Goal: Information Seeking & Learning: Learn about a topic

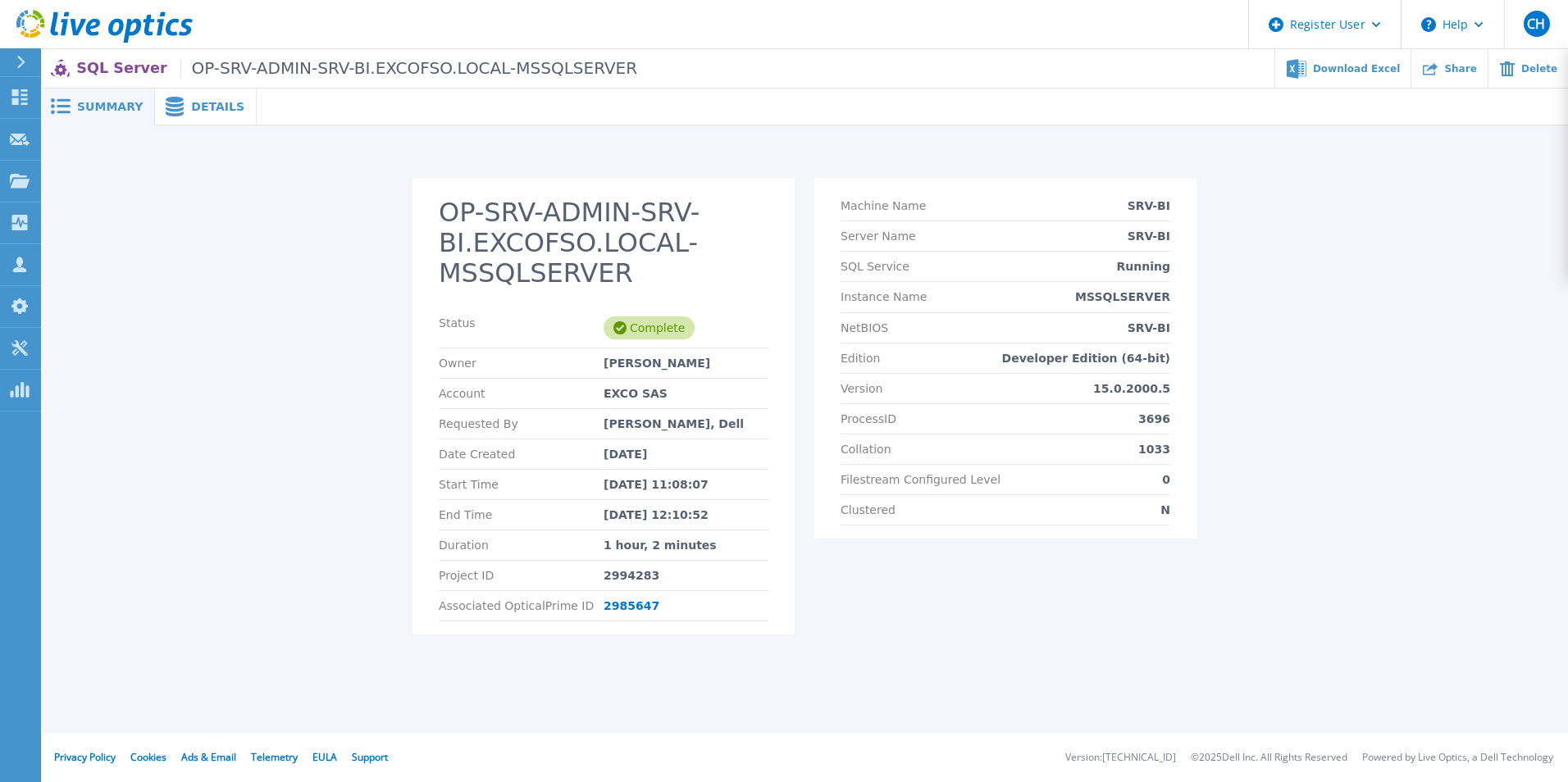
click at [199, 112] on span "Details" at bounding box center [217, 106] width 53 height 11
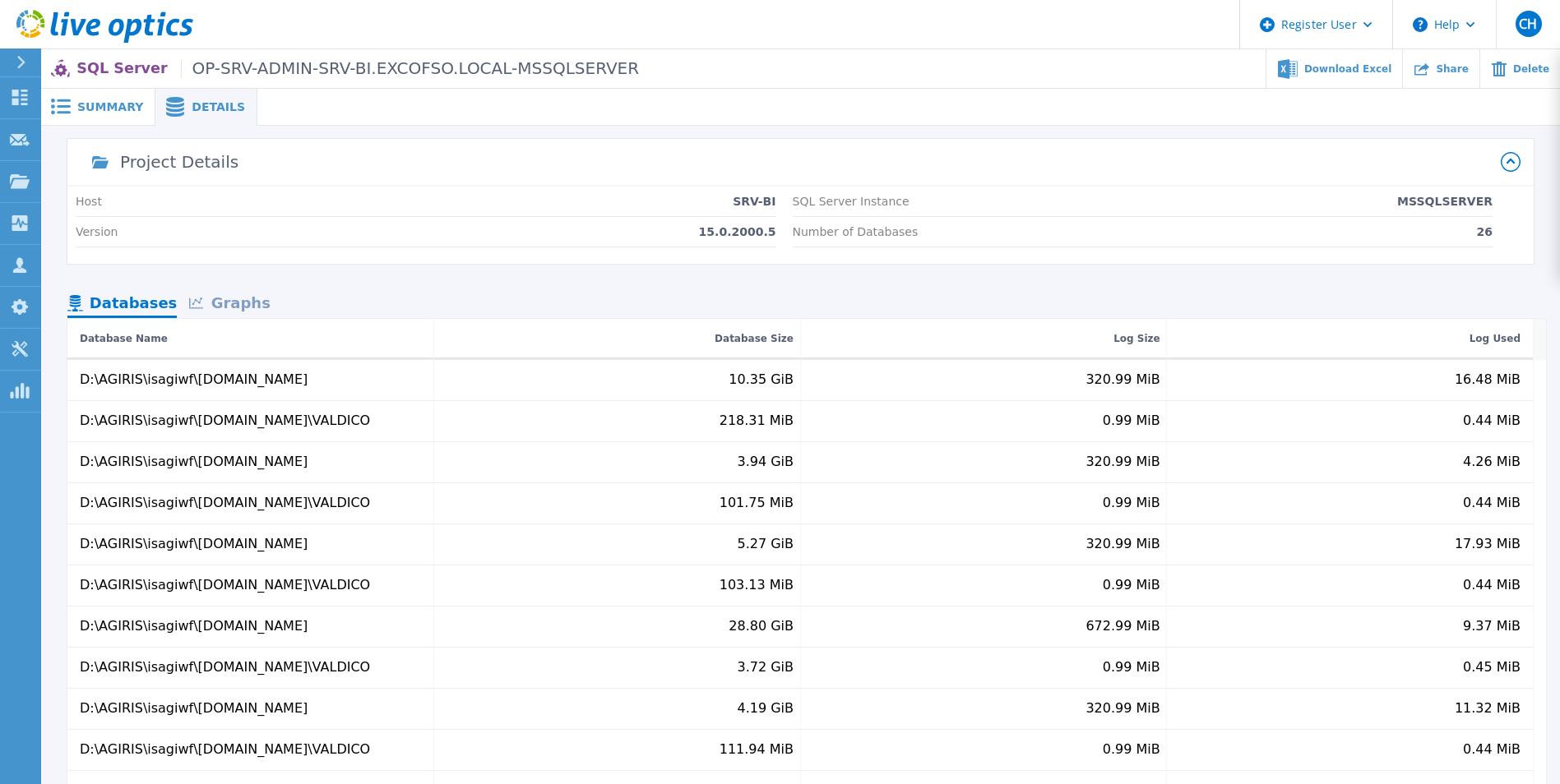
click at [239, 291] on div "Graphs" at bounding box center [229, 304] width 106 height 29
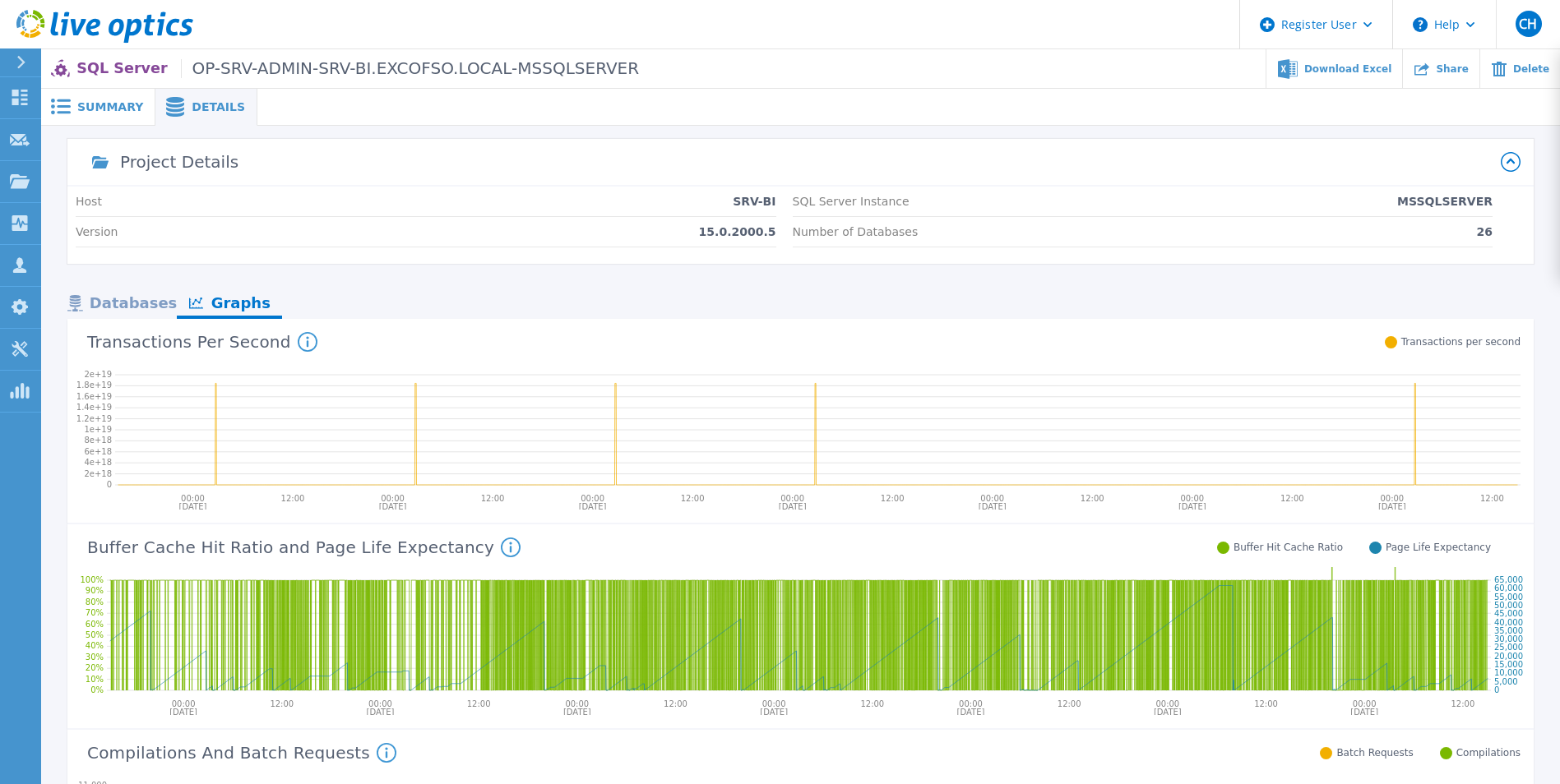
click at [242, 302] on div "Graphs" at bounding box center [229, 304] width 106 height 29
click at [117, 316] on div "Databases" at bounding box center [121, 304] width 109 height 29
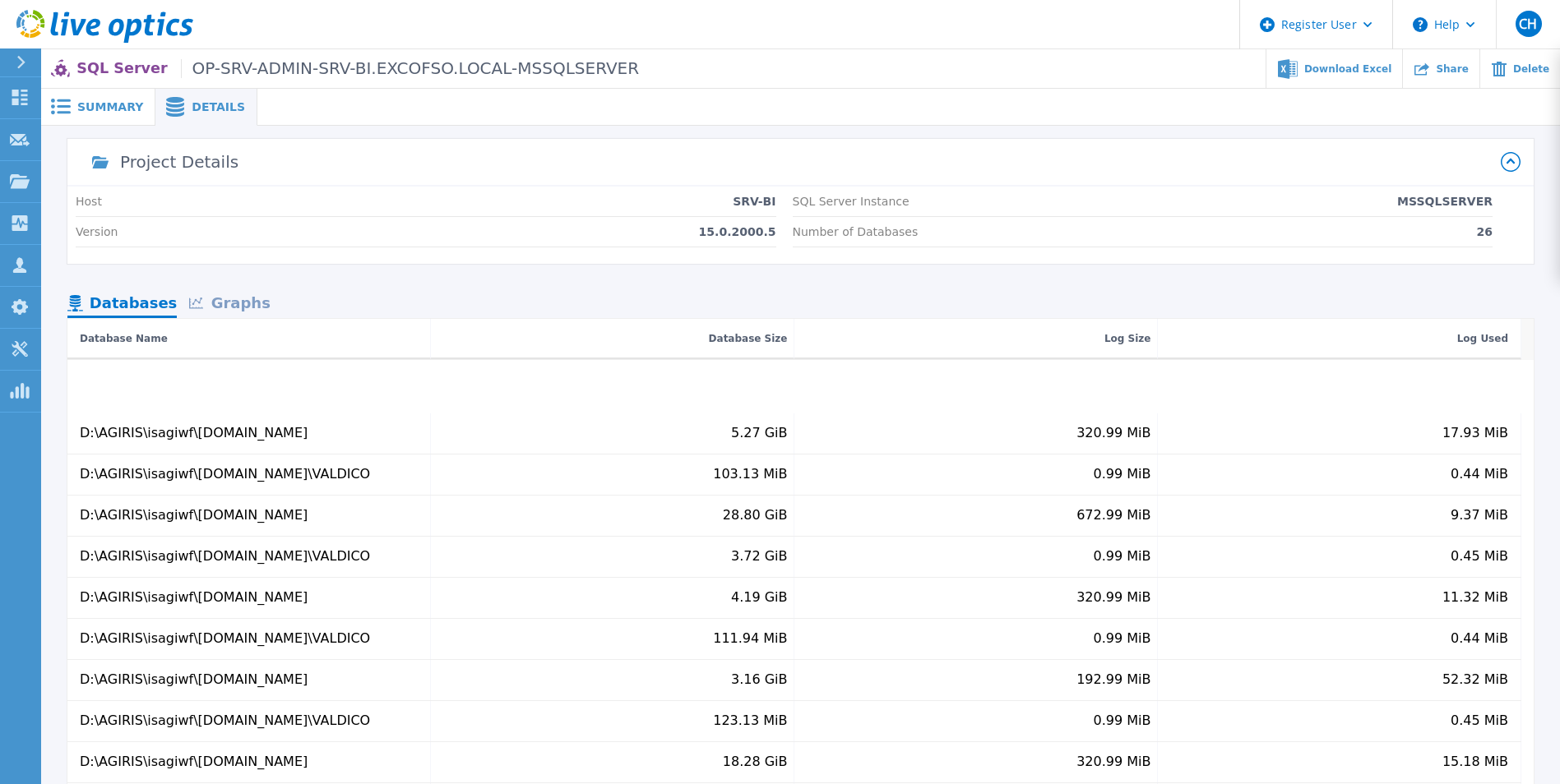
scroll to position [246, 0]
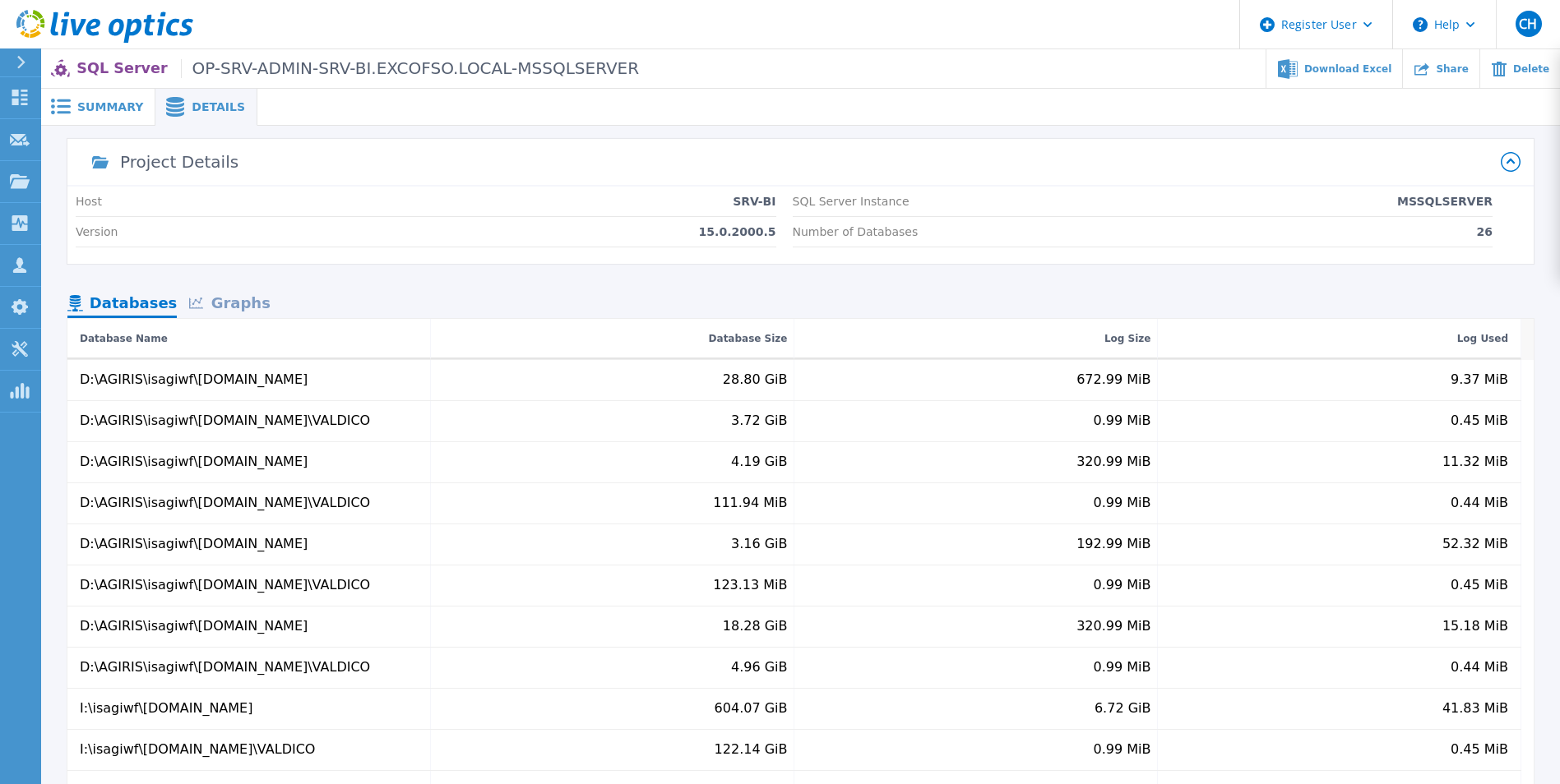
click at [235, 306] on div "Graphs" at bounding box center [229, 304] width 106 height 29
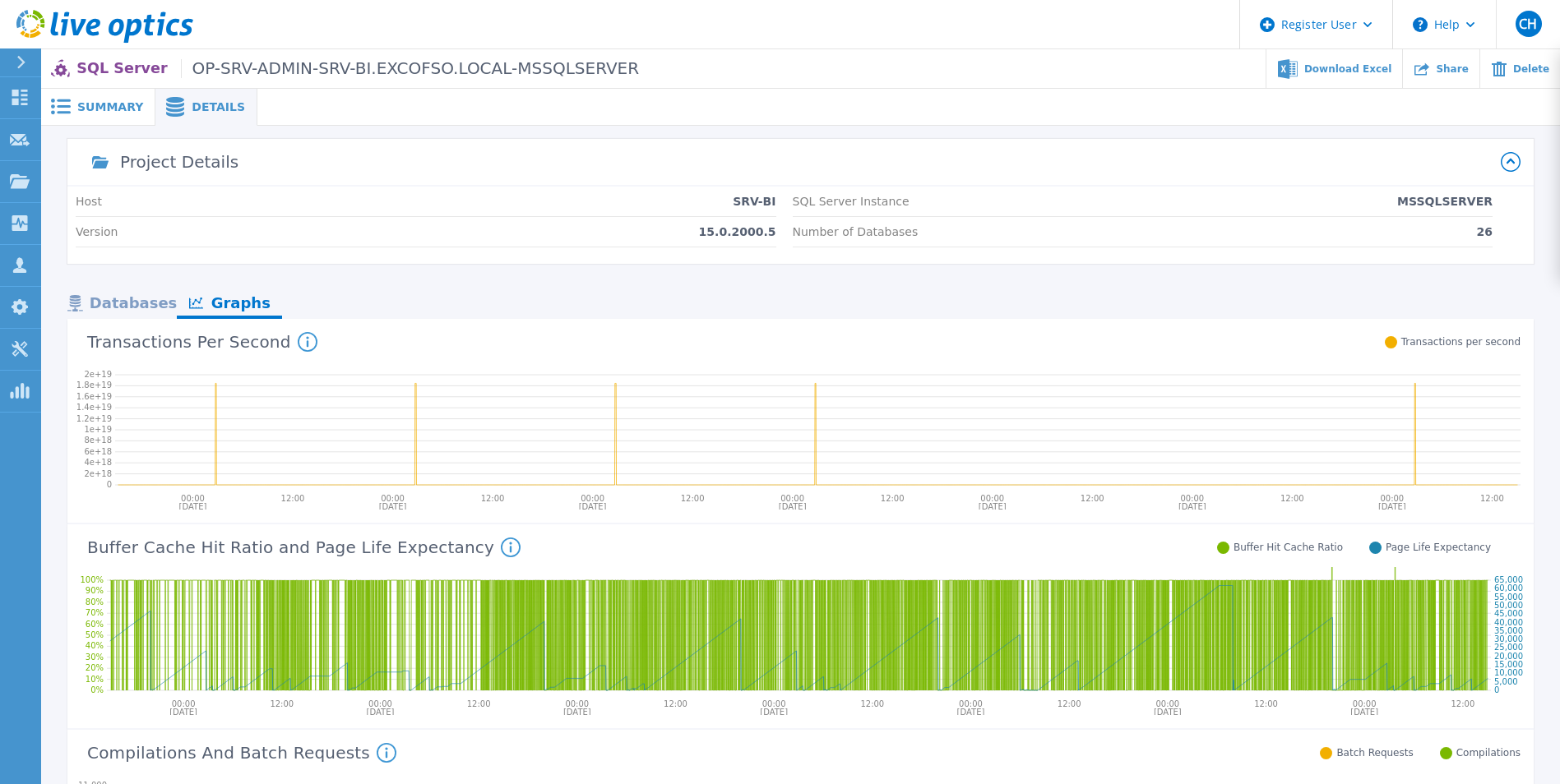
scroll to position [82, 0]
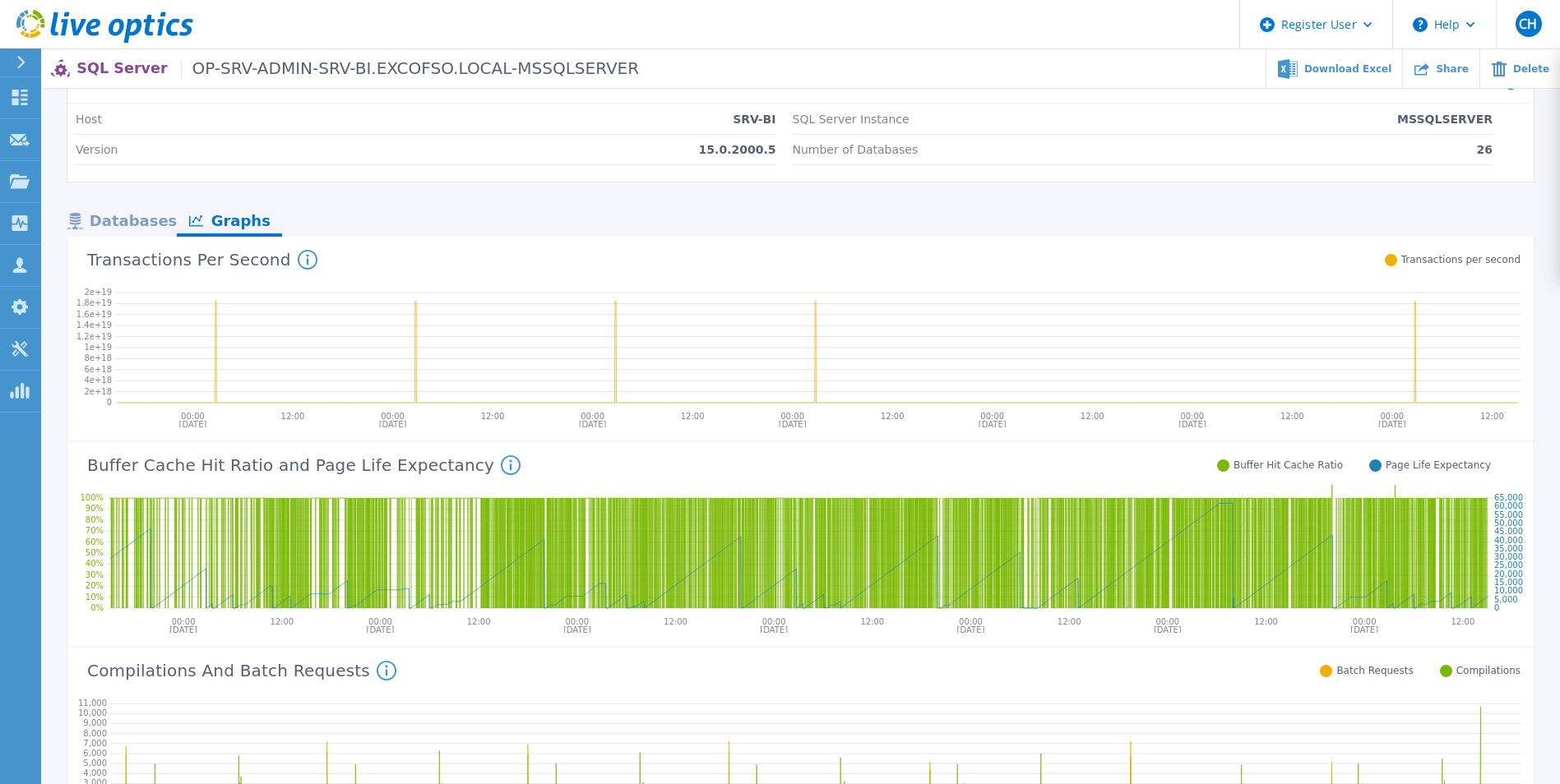
click at [142, 224] on div "Databases" at bounding box center [121, 222] width 109 height 29
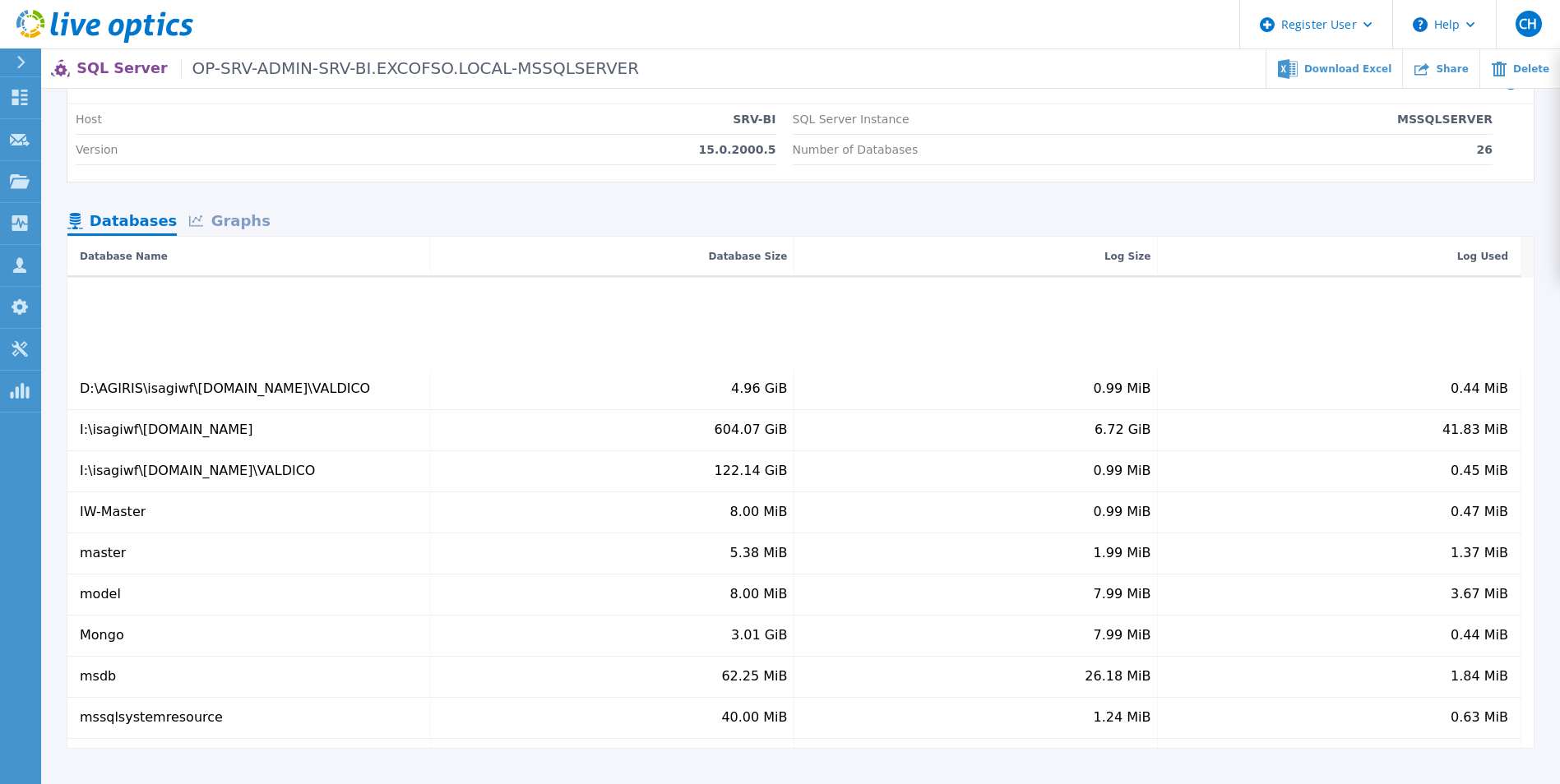
scroll to position [598, 0]
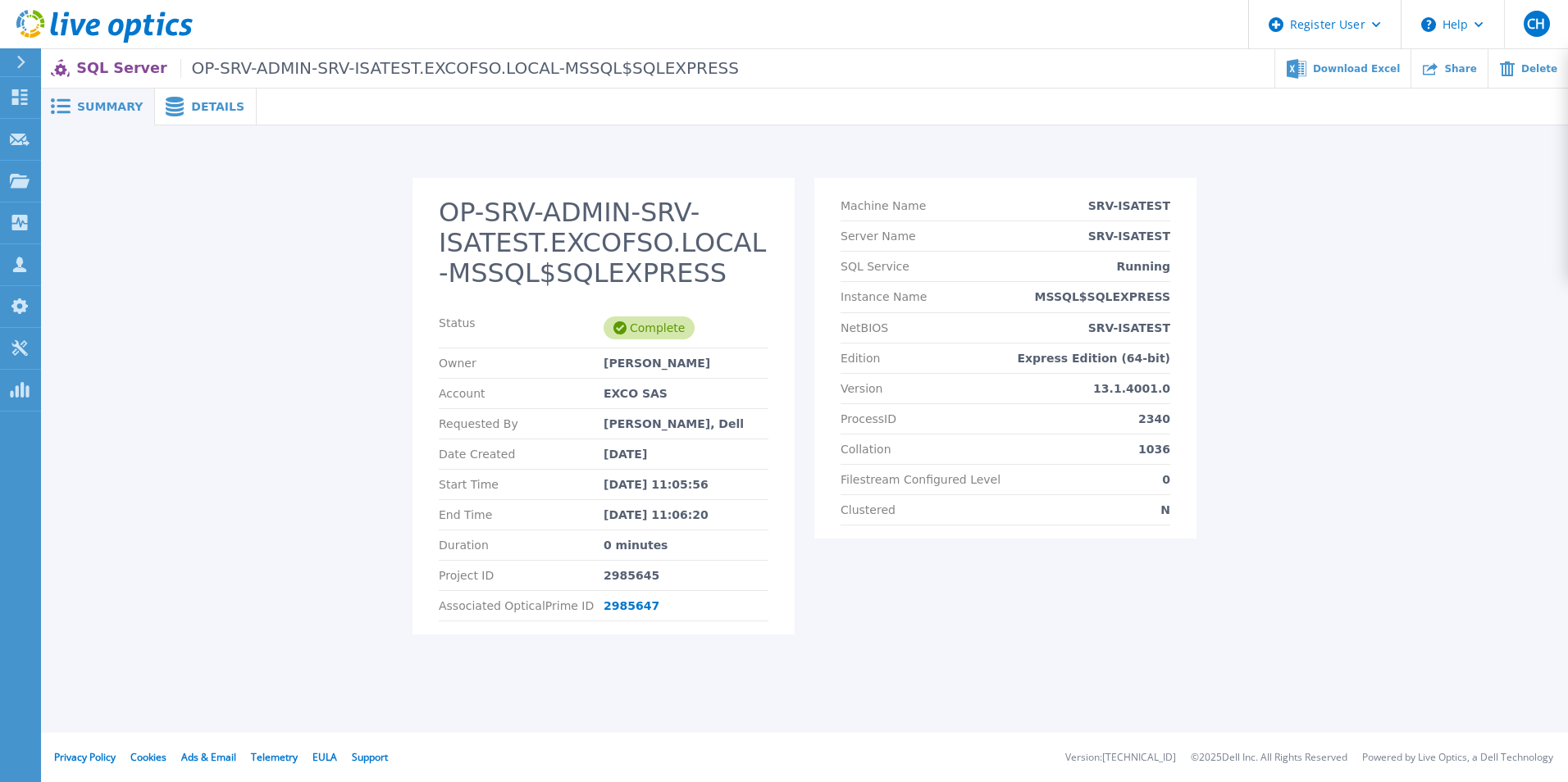
click at [208, 103] on span "Details" at bounding box center [217, 106] width 53 height 11
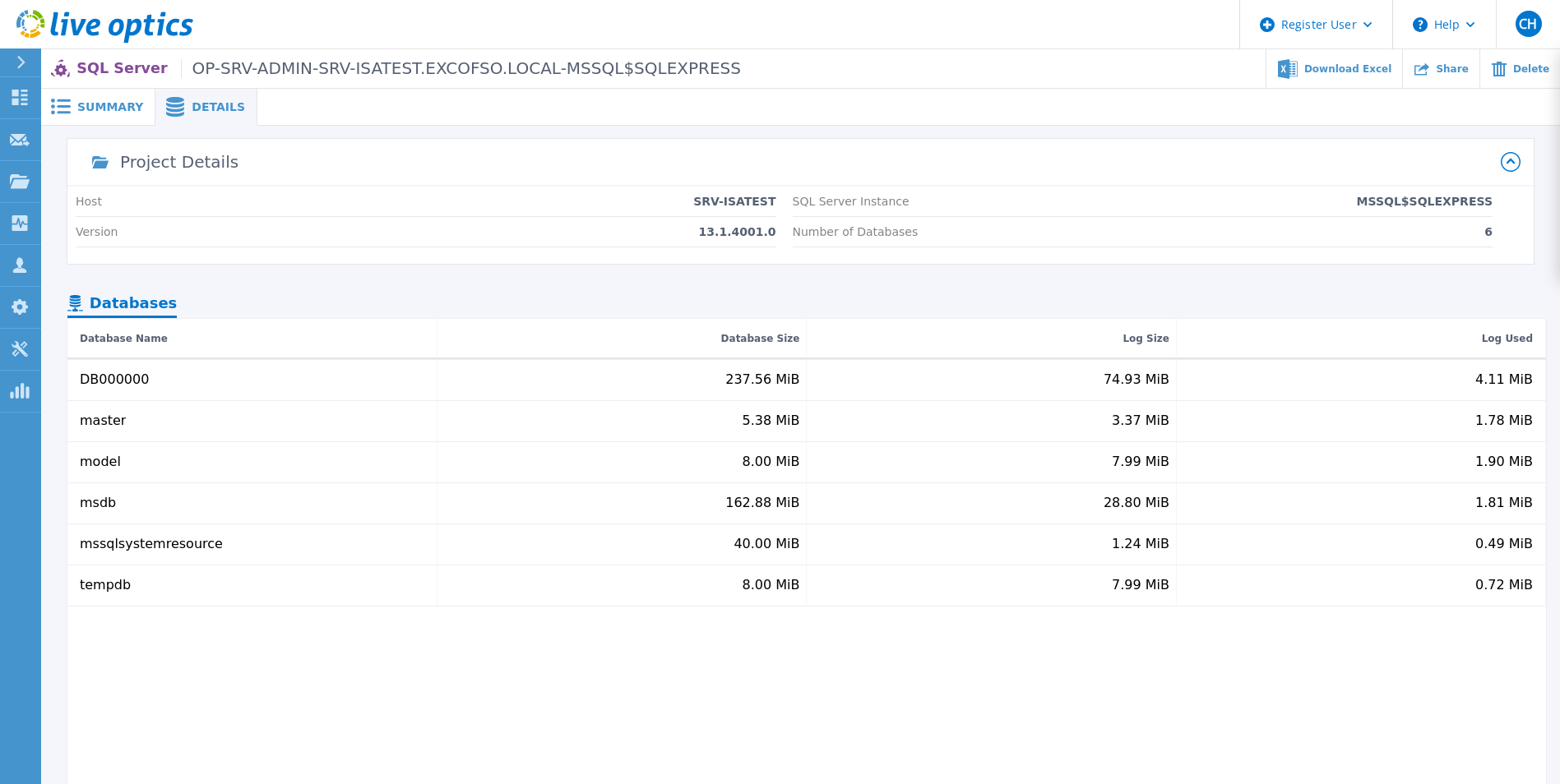
click at [92, 106] on span "Summary" at bounding box center [110, 107] width 66 height 11
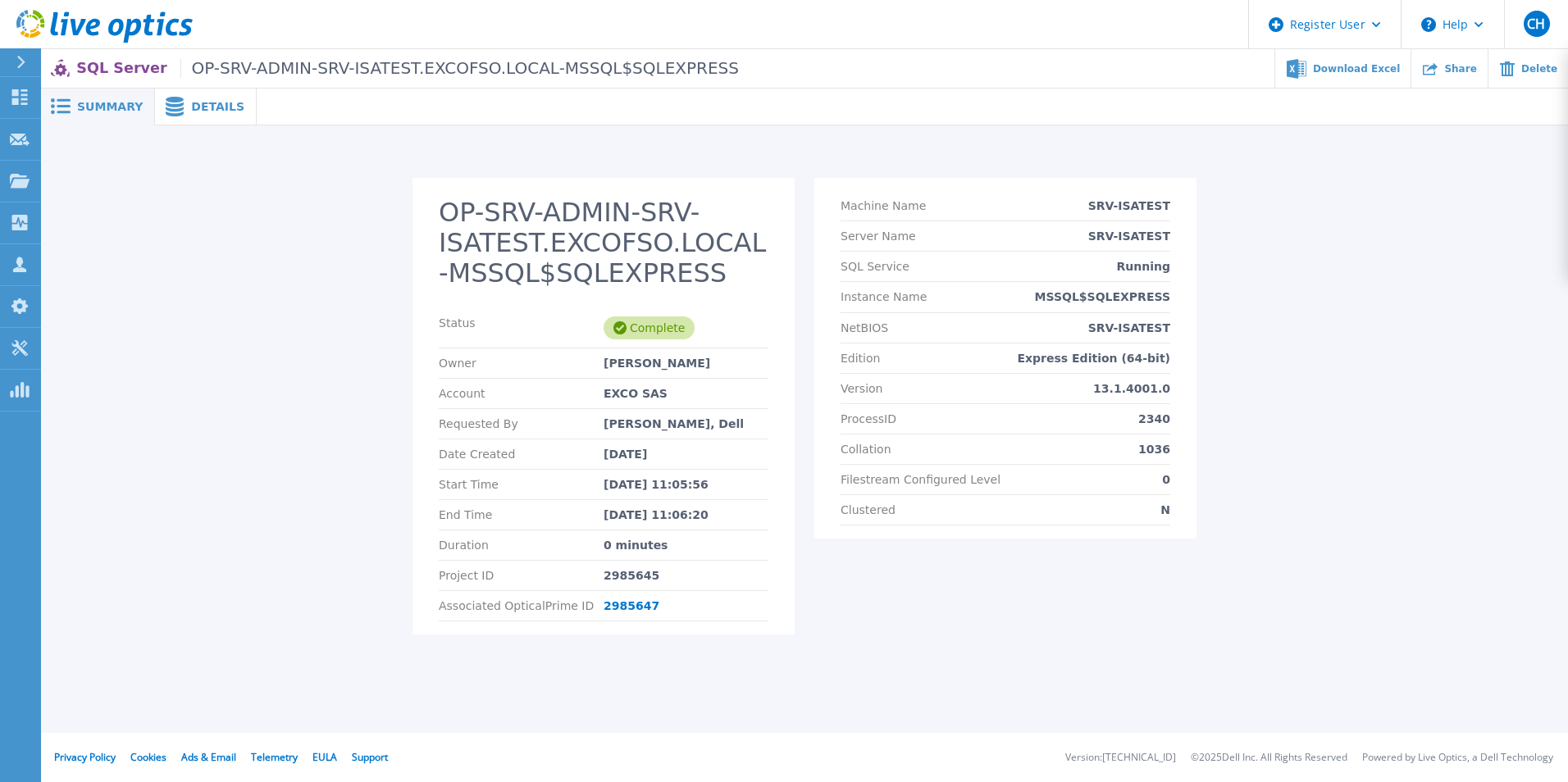
click at [192, 111] on span "Details" at bounding box center [217, 106] width 53 height 11
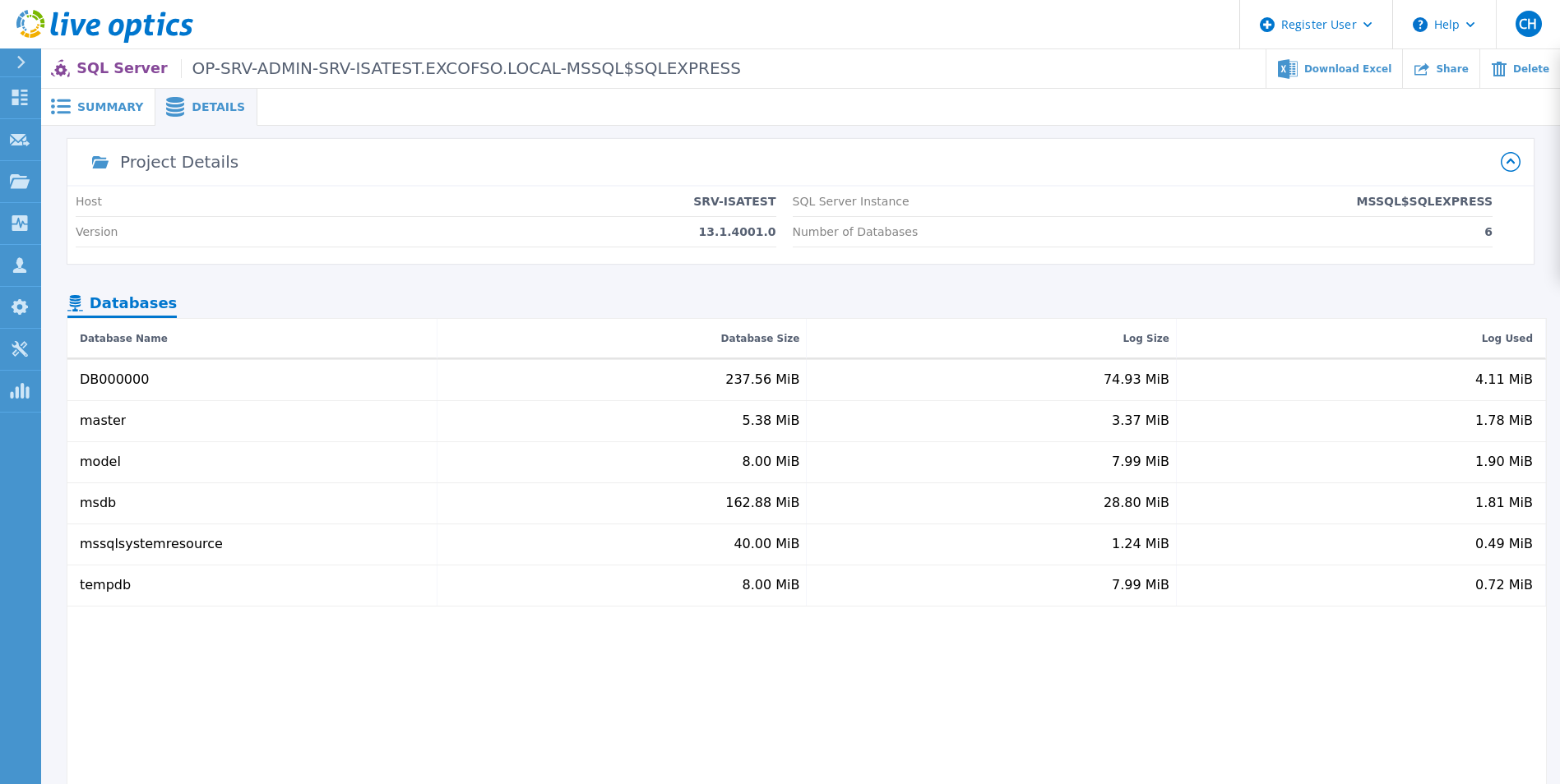
click at [106, 98] on div "Summary" at bounding box center [98, 107] width 114 height 37
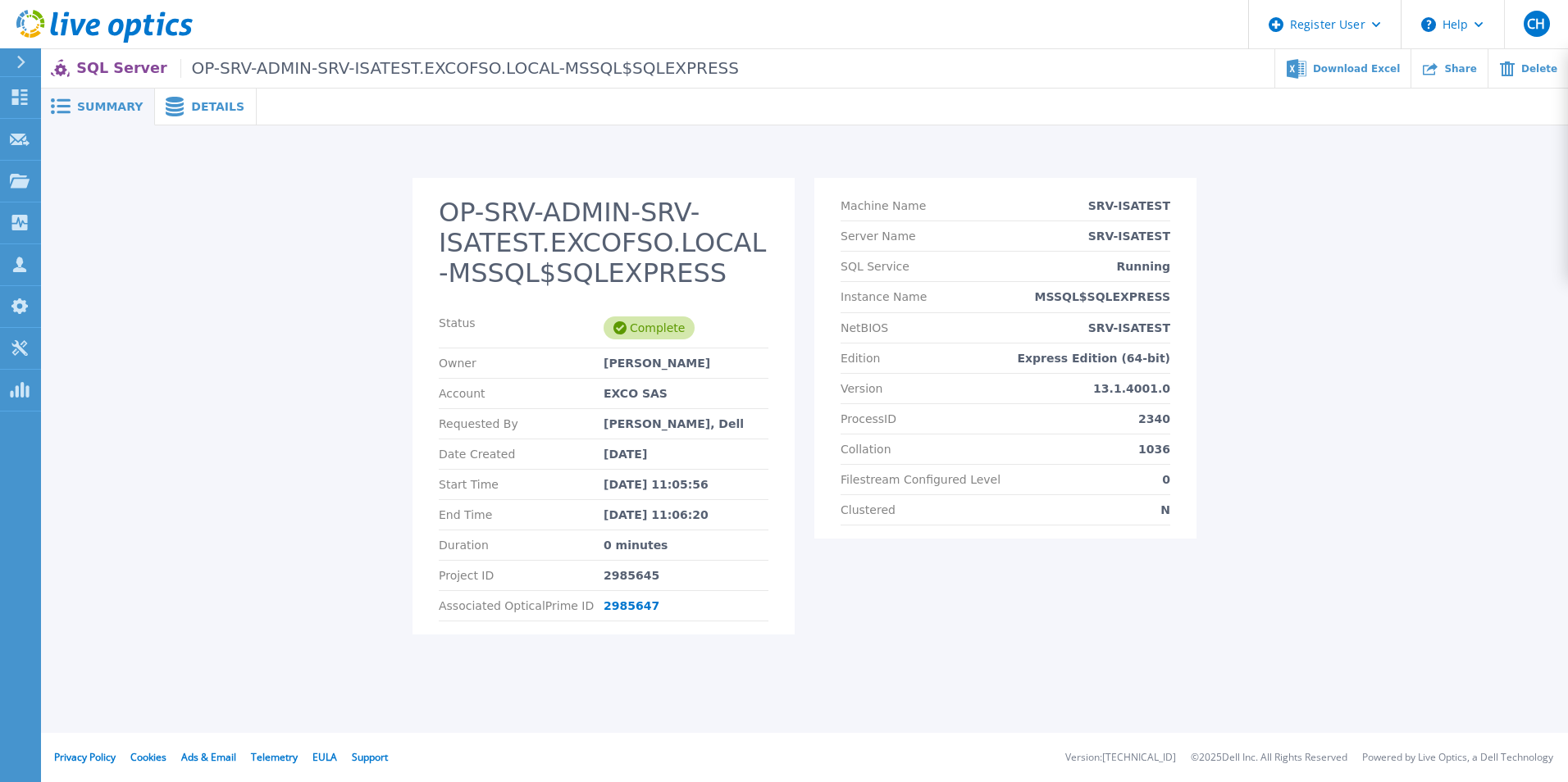
click at [257, 105] on div at bounding box center [913, 107] width 1312 height 37
click at [227, 105] on div "Details" at bounding box center [206, 107] width 102 height 37
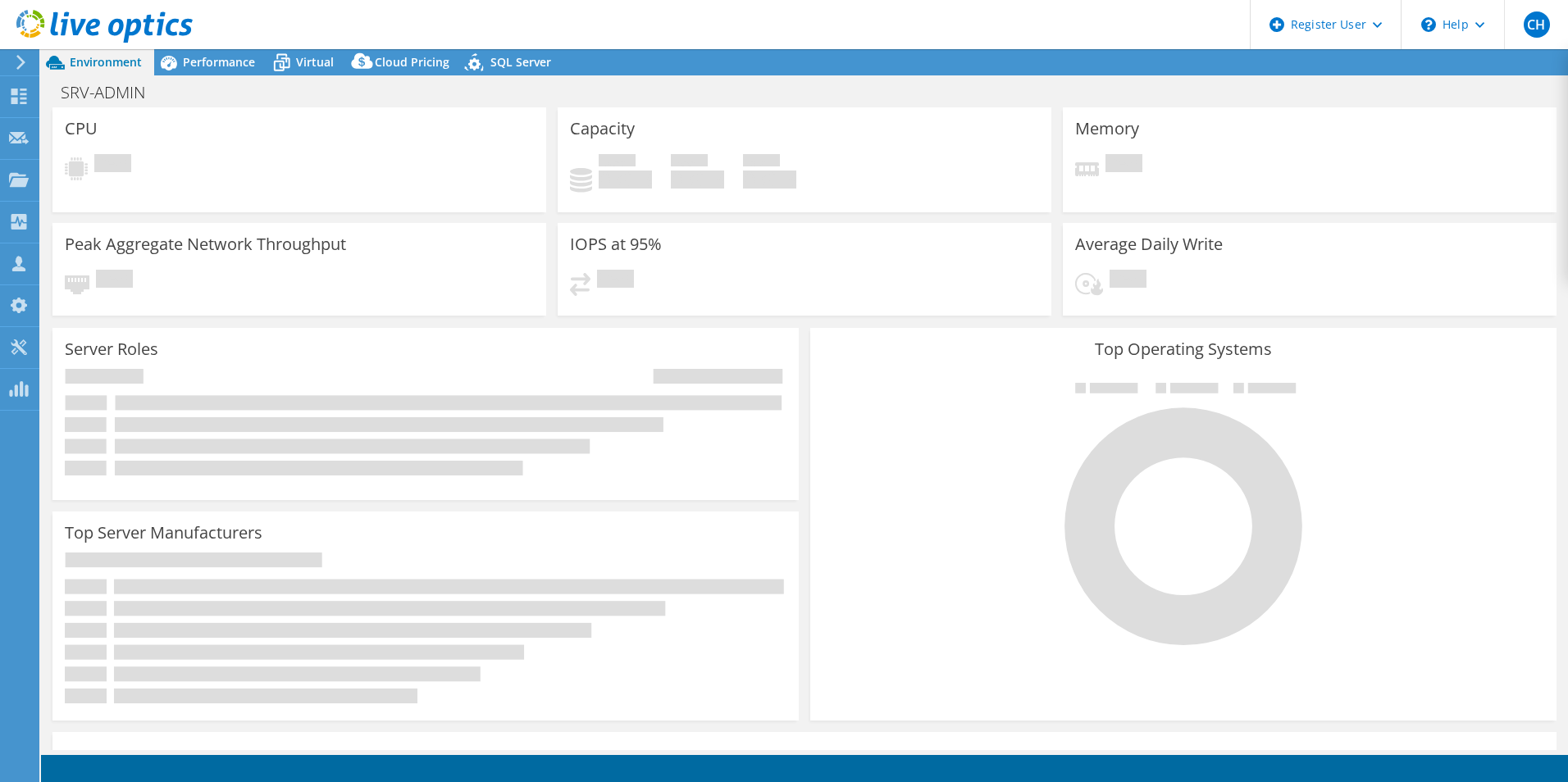
select select "USD"
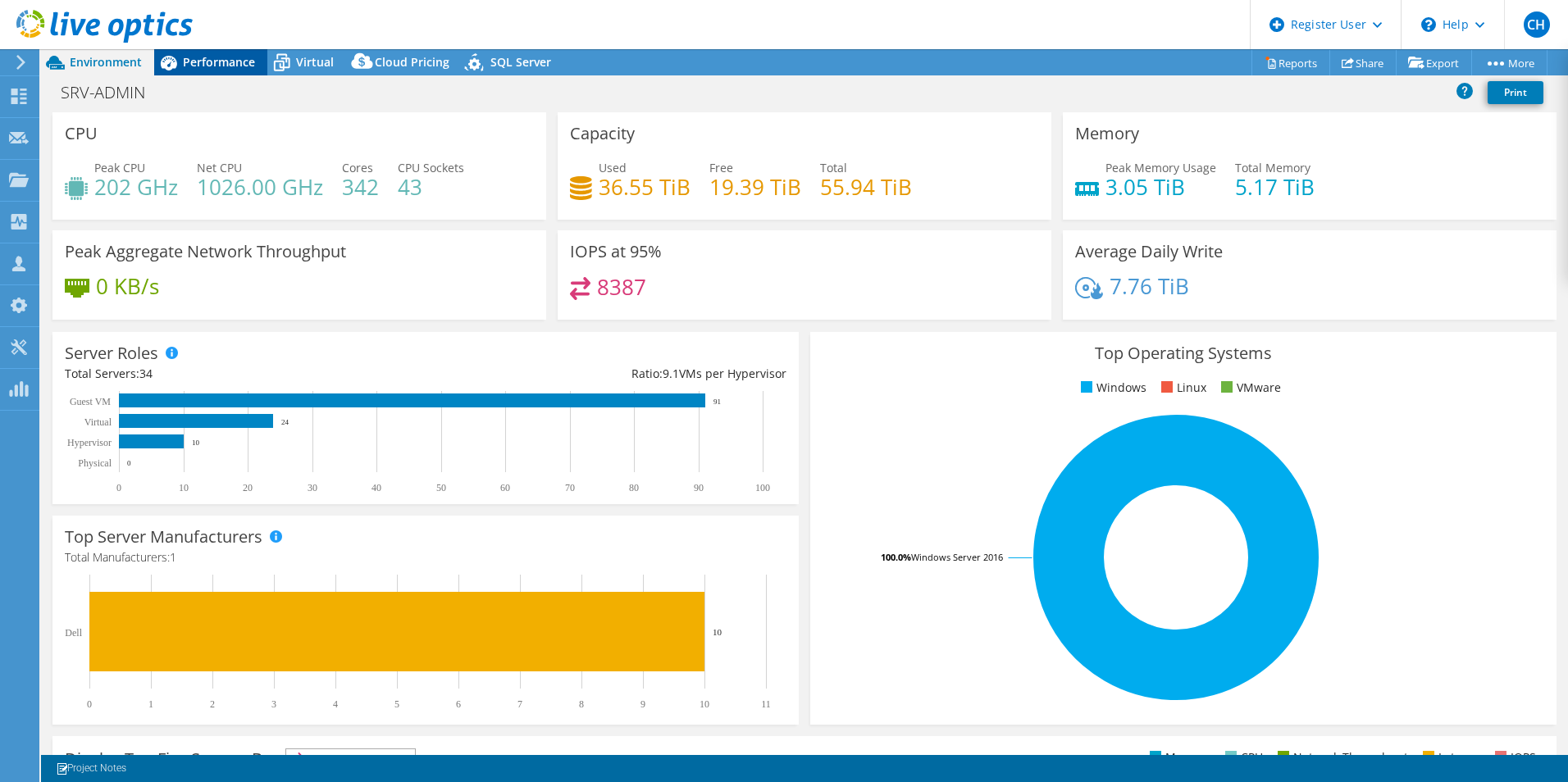
click at [216, 53] on div "Performance" at bounding box center [211, 62] width 113 height 26
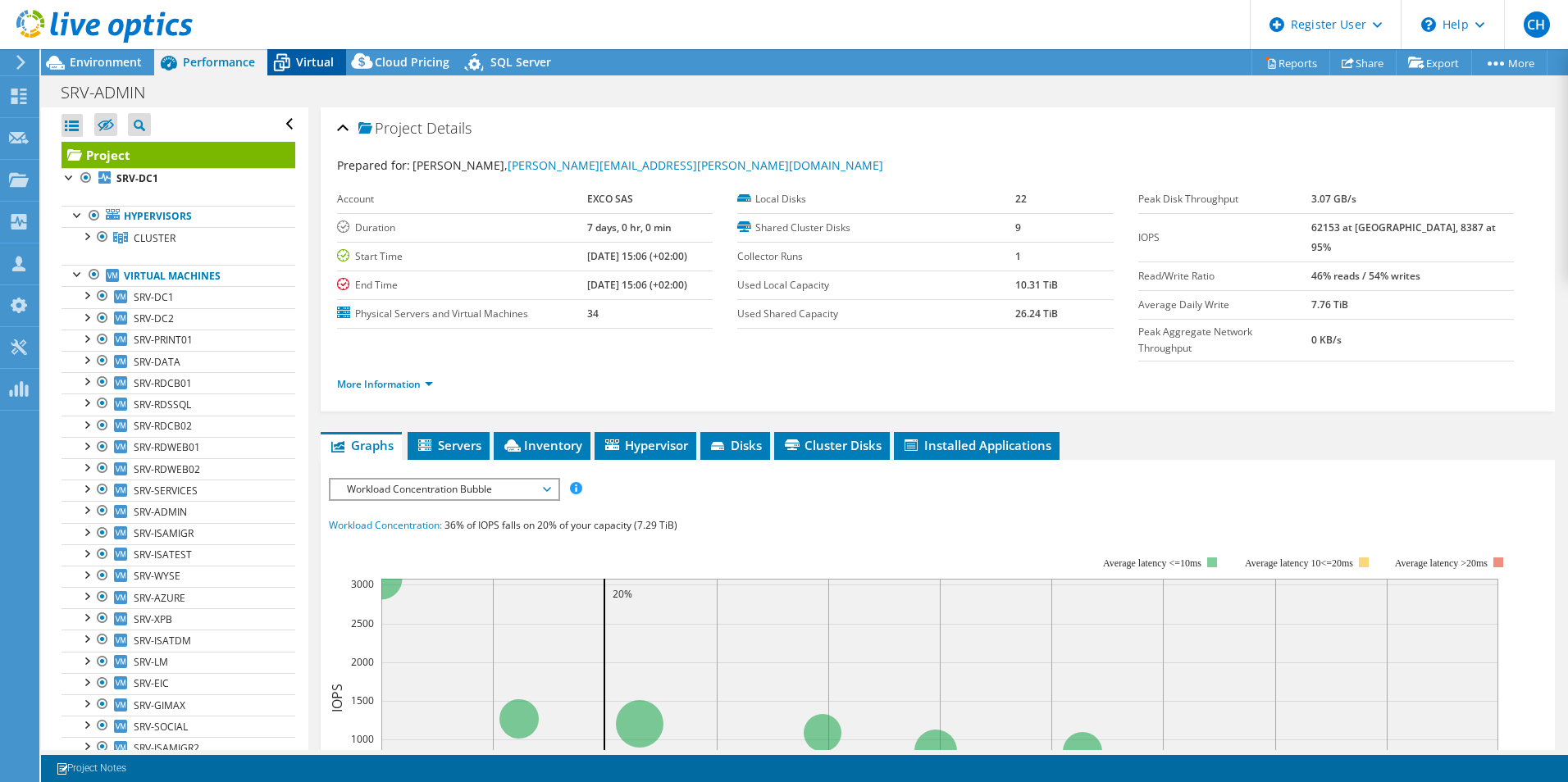
click at [316, 61] on span "Virtual" at bounding box center [314, 62] width 37 height 16
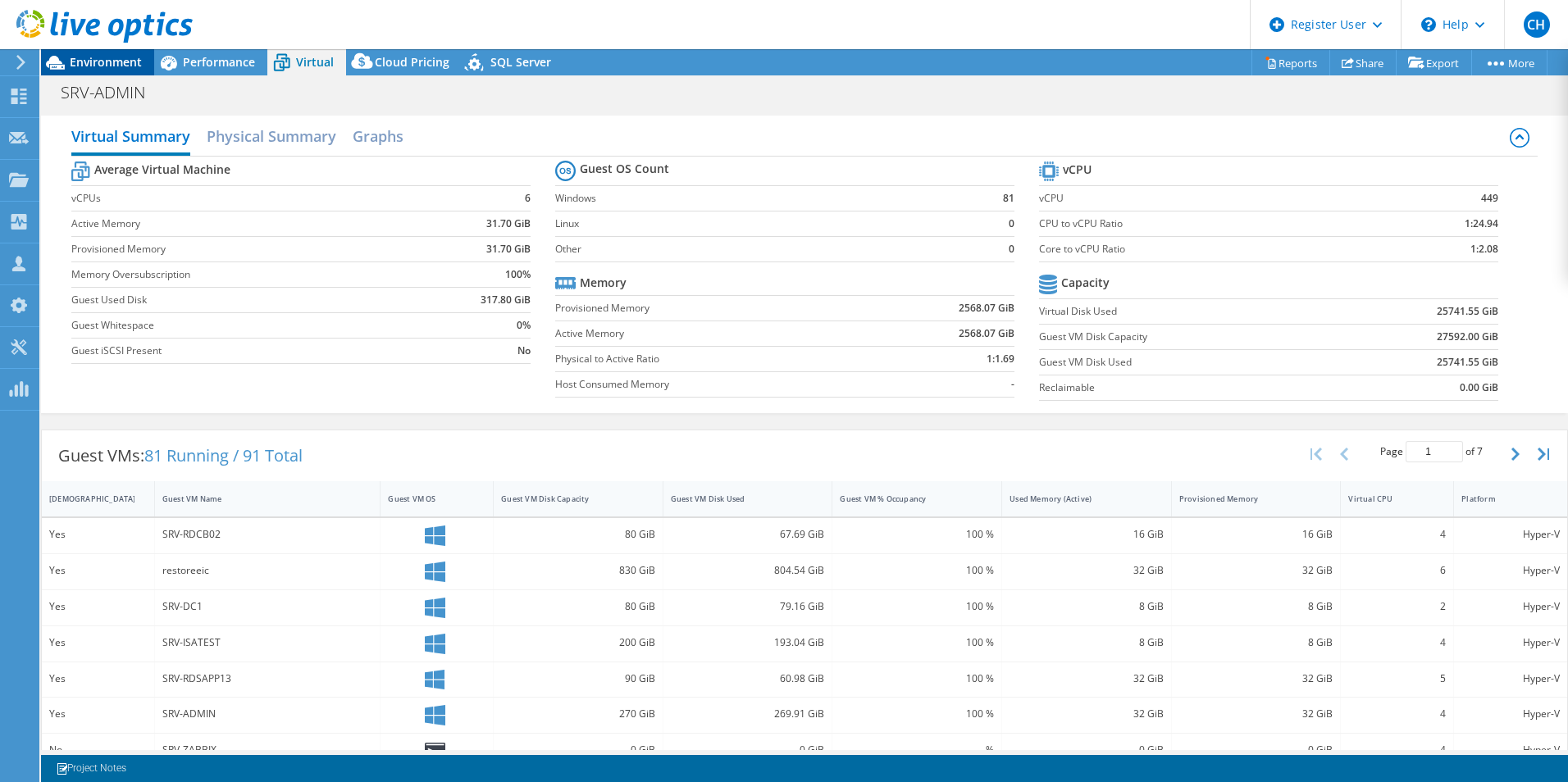
click at [110, 57] on span "Environment" at bounding box center [105, 62] width 72 height 16
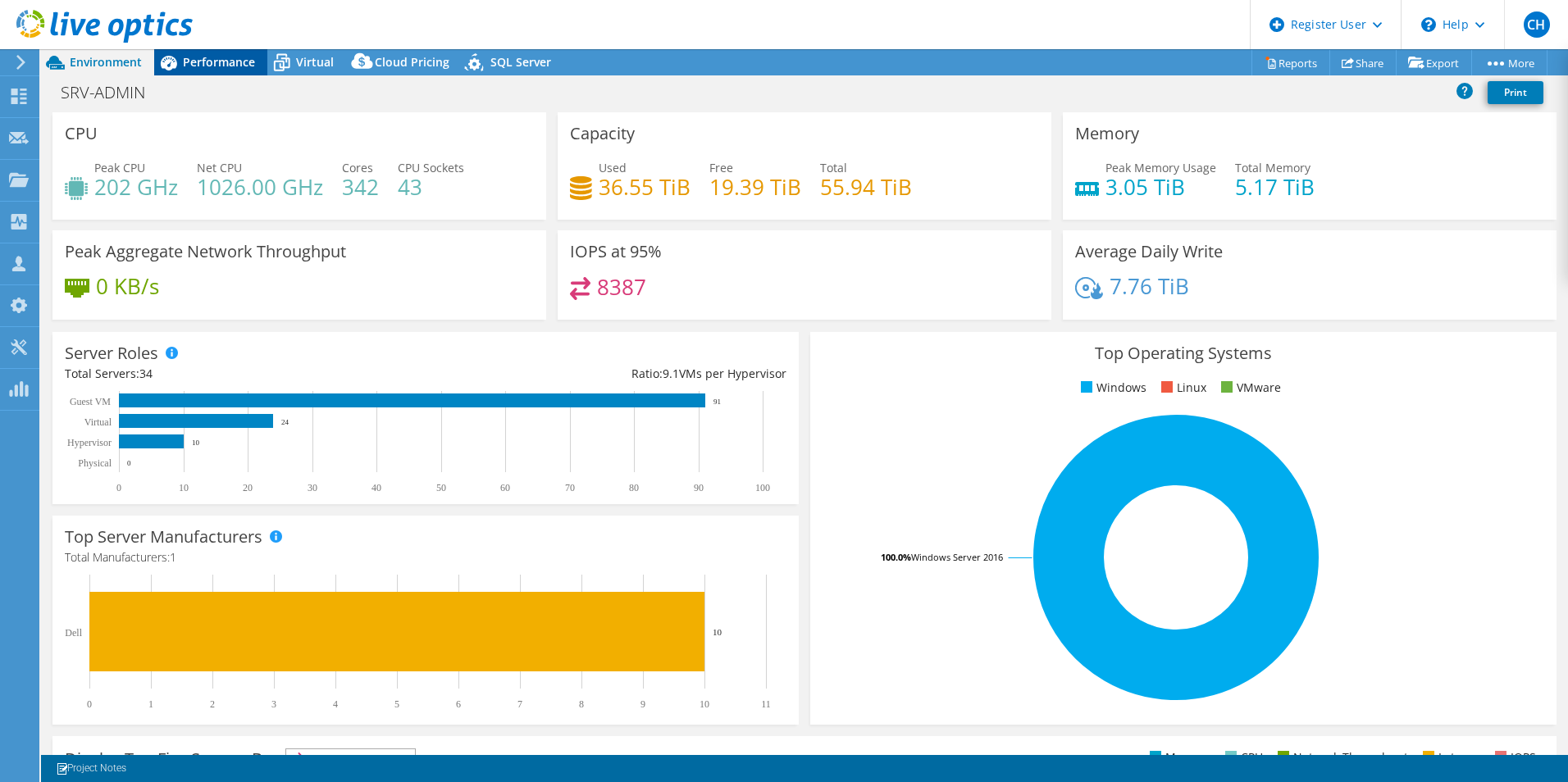
drag, startPoint x: 233, startPoint y: 67, endPoint x: 241, endPoint y: 66, distance: 8.1
click at [233, 67] on span "Performance" at bounding box center [219, 62] width 72 height 16
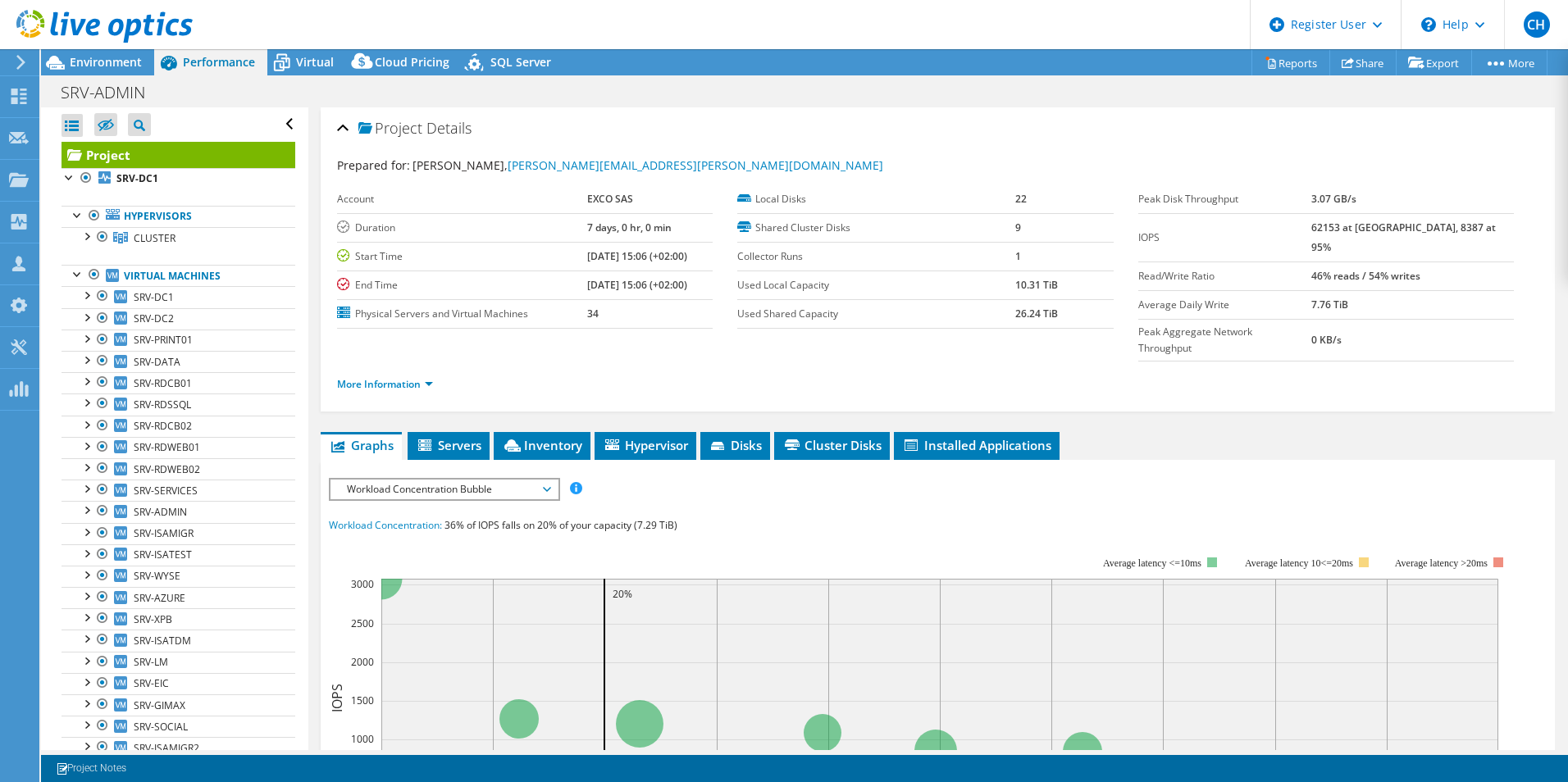
click at [459, 480] on span "Workload Concentration Bubble" at bounding box center [444, 489] width 211 height 20
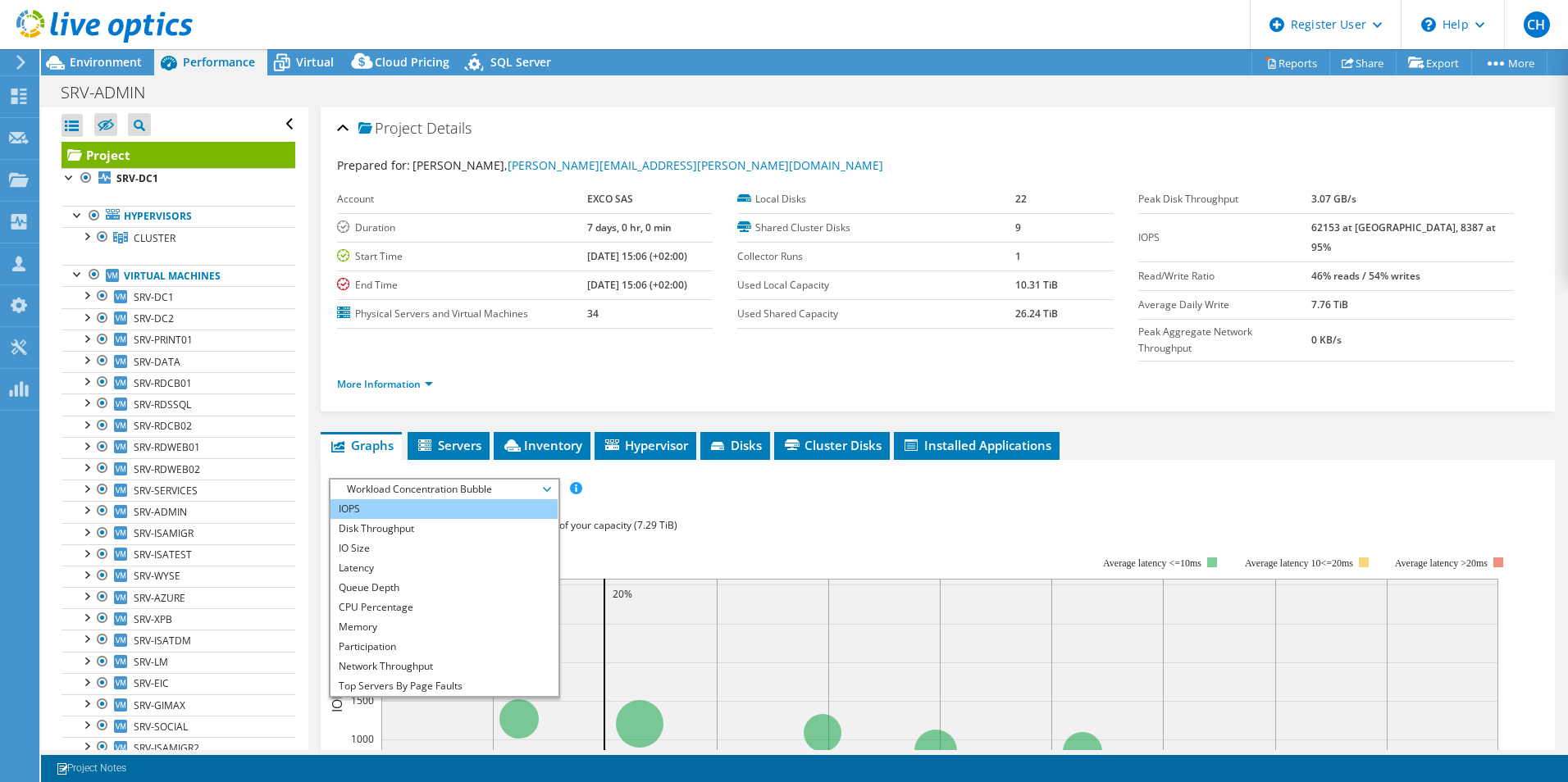
click at [391, 499] on li "IOPS" at bounding box center [443, 509] width 227 height 20
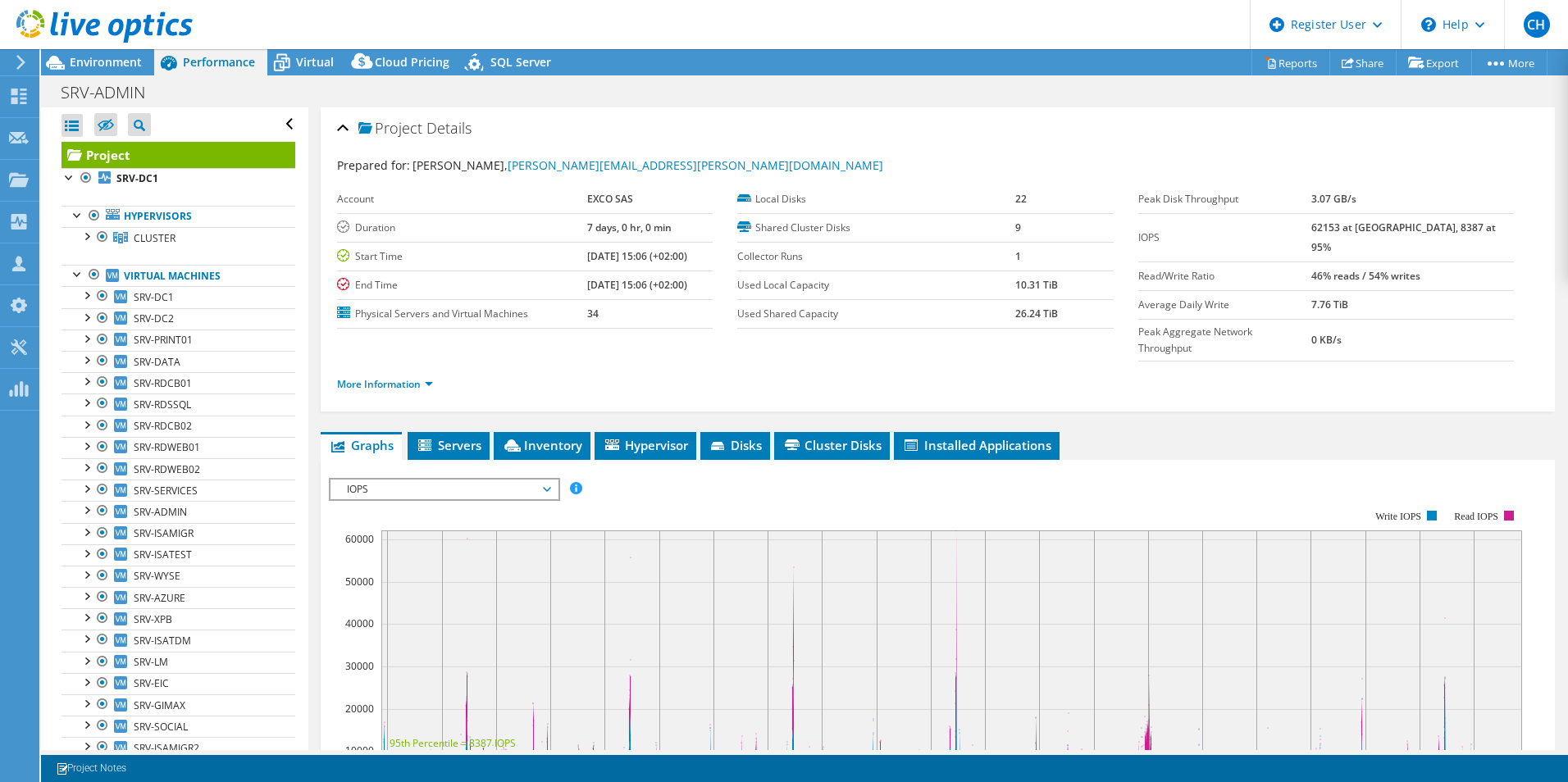
click at [129, 64] on span "Environment" at bounding box center [105, 62] width 72 height 16
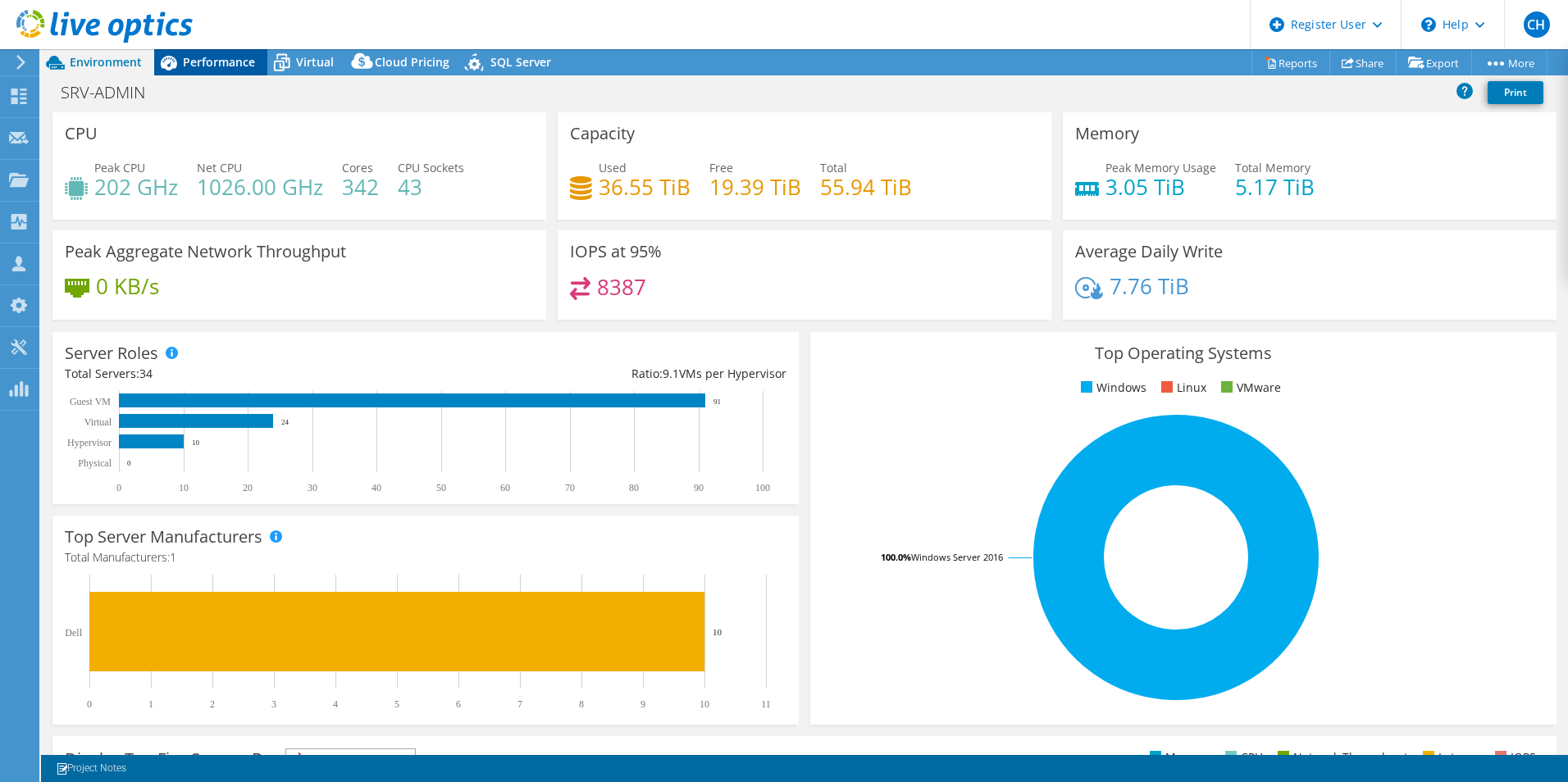
click at [208, 57] on span "Performance" at bounding box center [219, 62] width 72 height 16
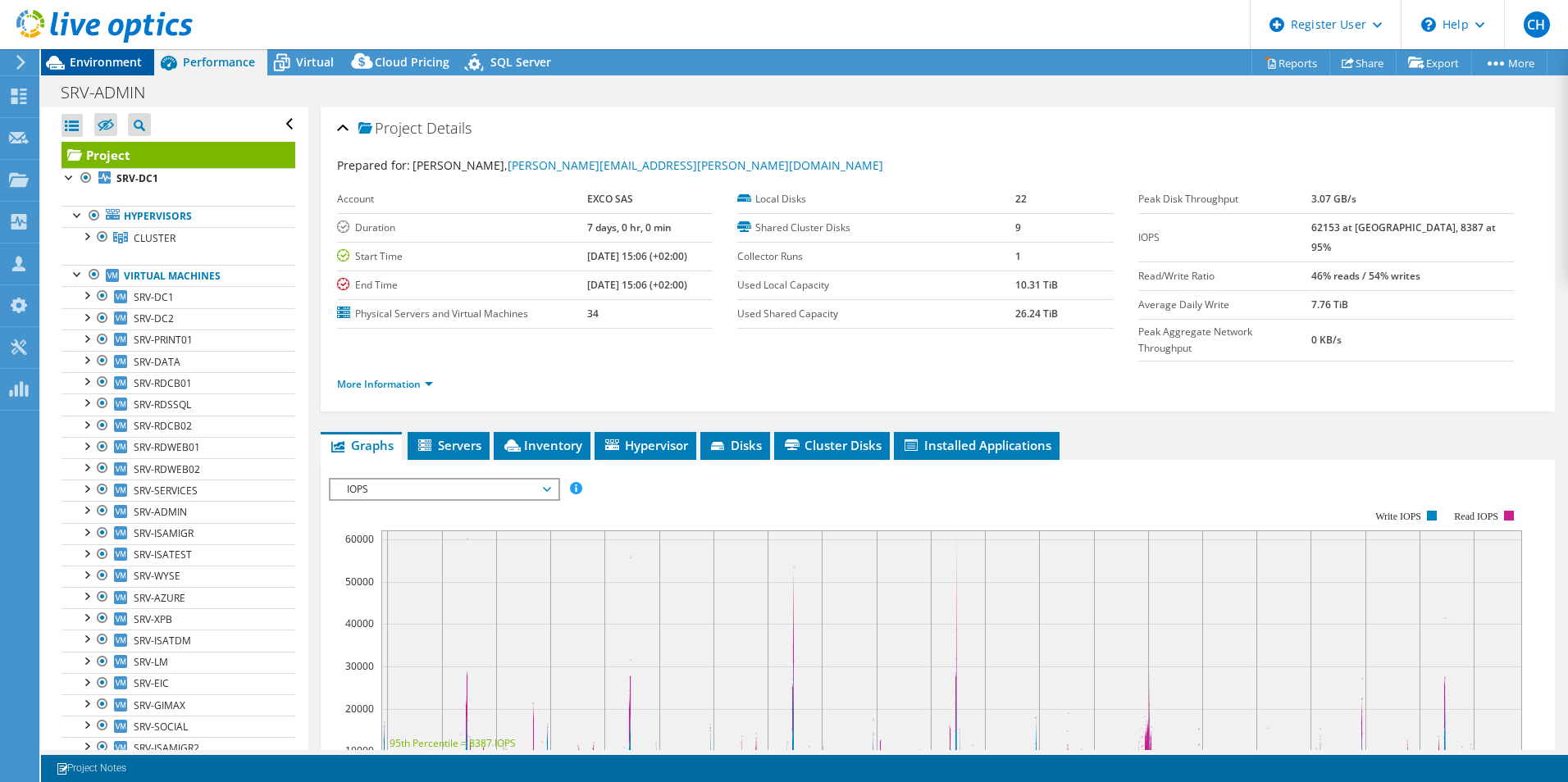
click at [105, 54] on span "Environment" at bounding box center [105, 62] width 72 height 16
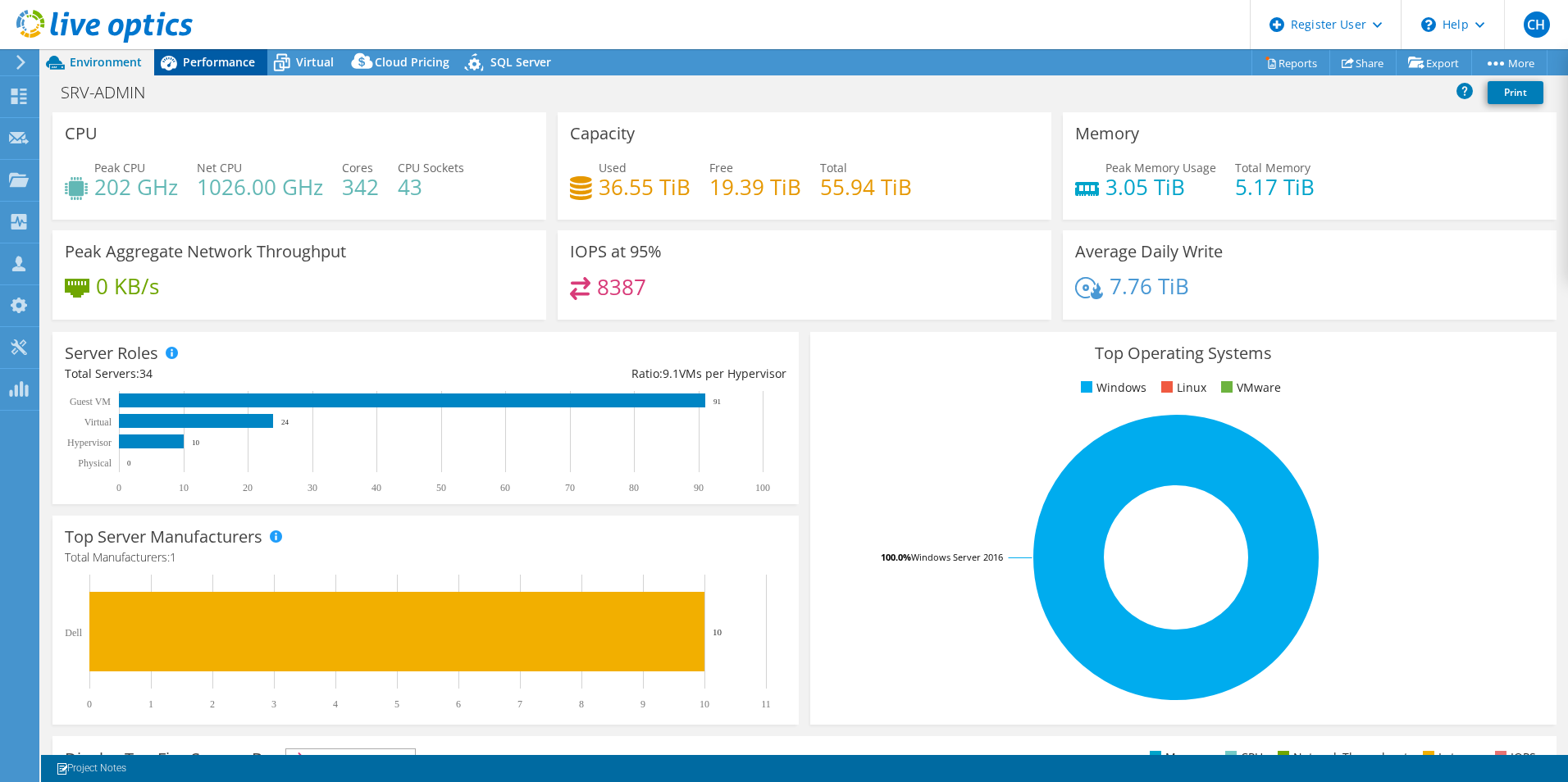
click at [228, 57] on span "Performance" at bounding box center [219, 62] width 72 height 16
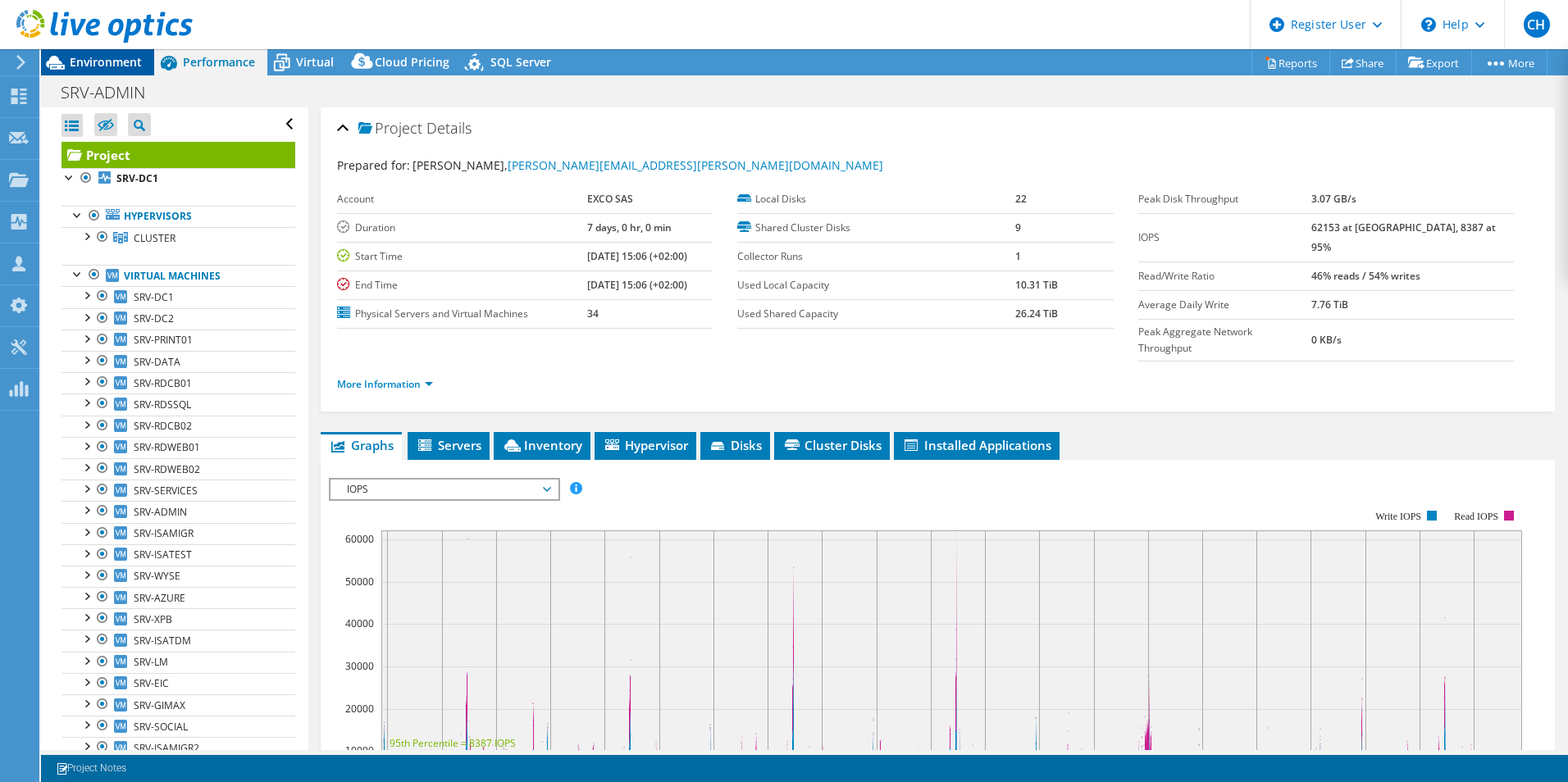
click at [112, 56] on span "Environment" at bounding box center [105, 62] width 72 height 16
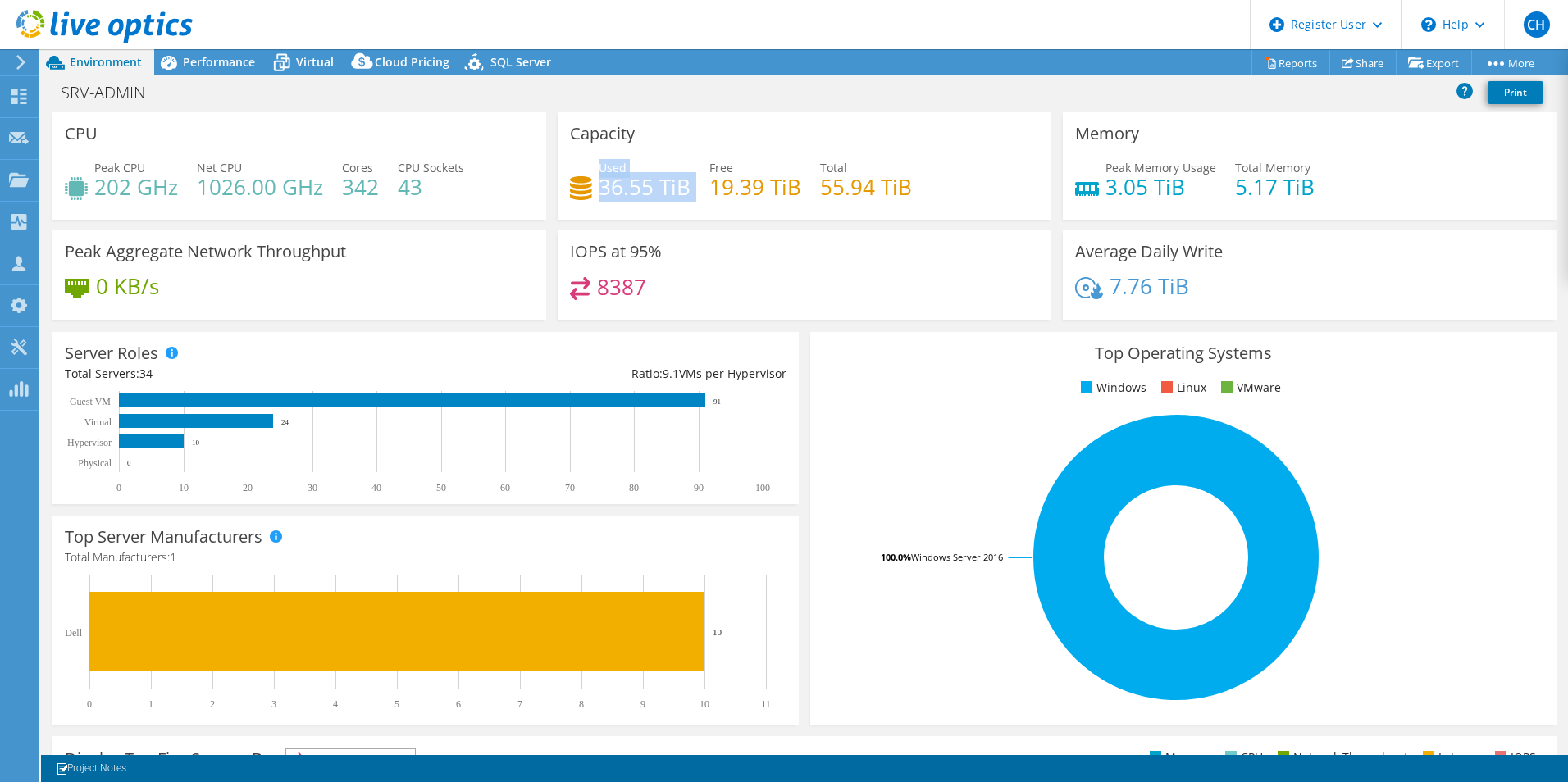
drag, startPoint x: 594, startPoint y: 187, endPoint x: 686, endPoint y: 191, distance: 92.1
click at [686, 191] on div "Used 36.55 TiB Free 19.39 TiB Total 55.94 TiB" at bounding box center [804, 185] width 470 height 53
drag, startPoint x: 686, startPoint y: 191, endPoint x: 731, endPoint y: 234, distance: 62.2
click at [731, 233] on div "IOPS at 95% 8387" at bounding box center [804, 275] width 494 height 90
drag, startPoint x: 597, startPoint y: 184, endPoint x: 689, endPoint y: 193, distance: 92.4
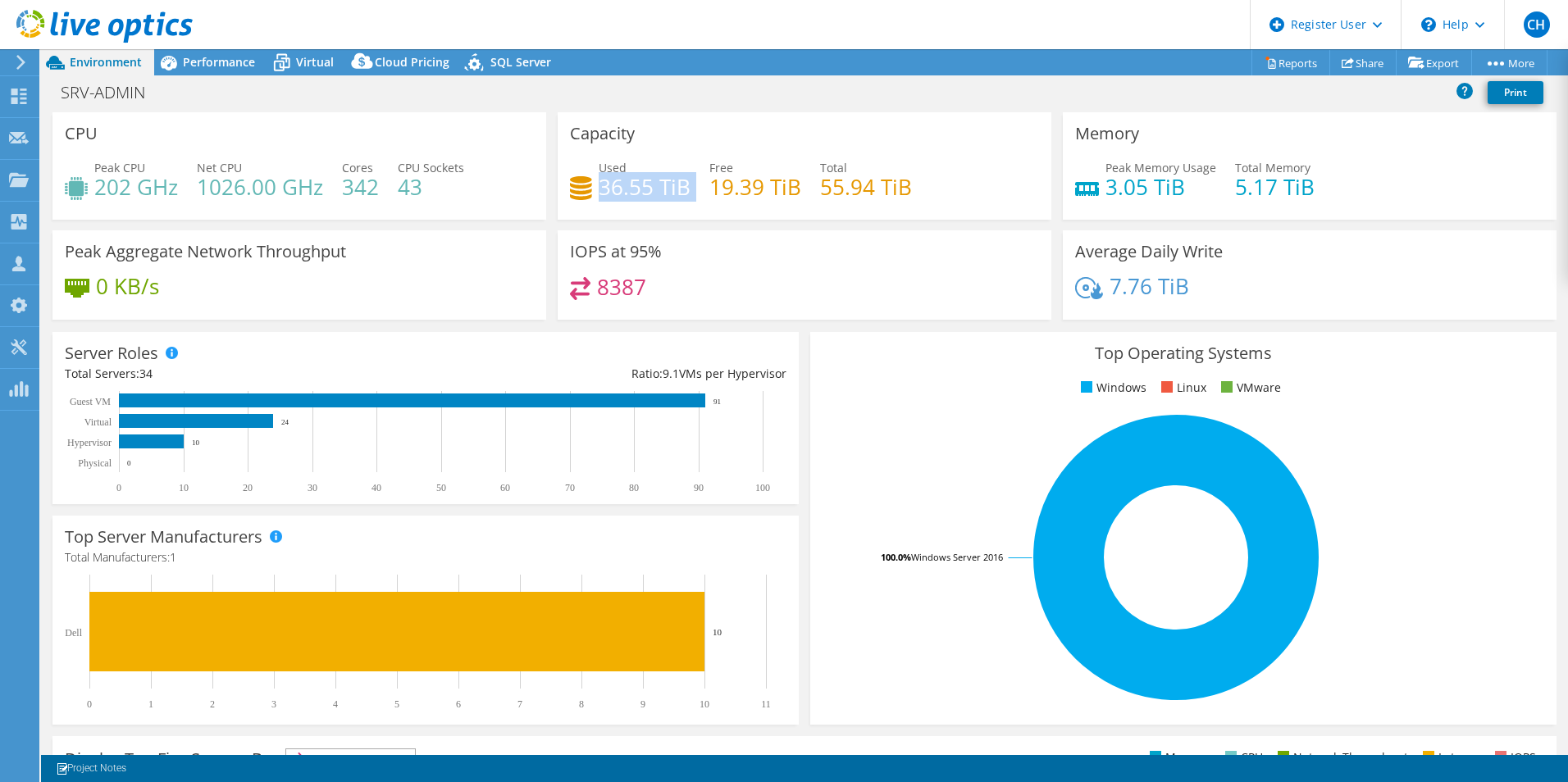
click at [689, 193] on div "Used 36.55 TiB Free 19.39 TiB Total 55.94 TiB" at bounding box center [804, 185] width 470 height 53
drag, startPoint x: 689, startPoint y: 193, endPoint x: 722, endPoint y: 214, distance: 39.1
click at [698, 212] on div "Used 36.55 TiB Free 19.39 TiB Total 55.94 TiB" at bounding box center [804, 185] width 470 height 53
click at [189, 62] on span "Performance" at bounding box center [219, 62] width 72 height 16
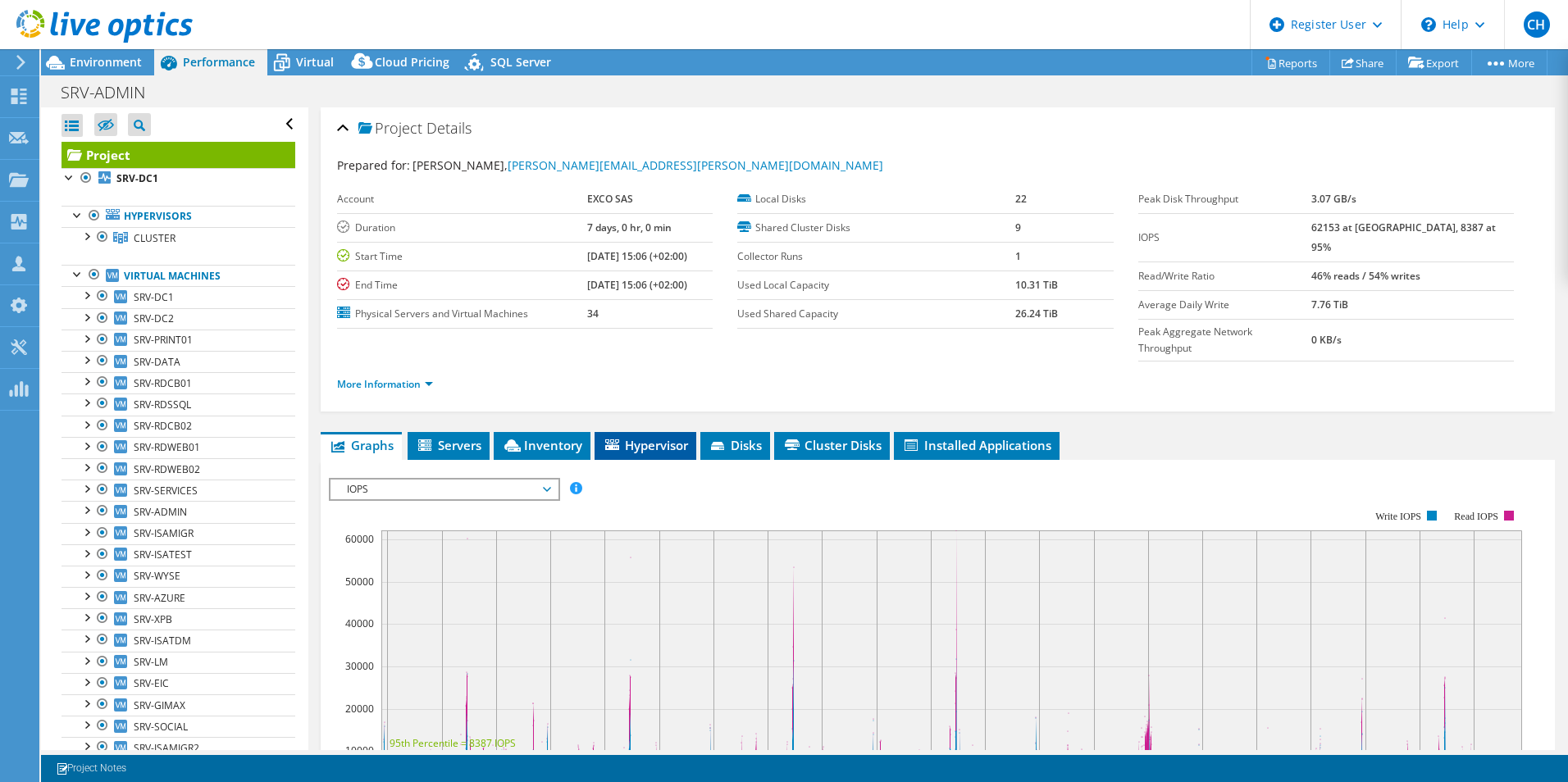
scroll to position [246, 0]
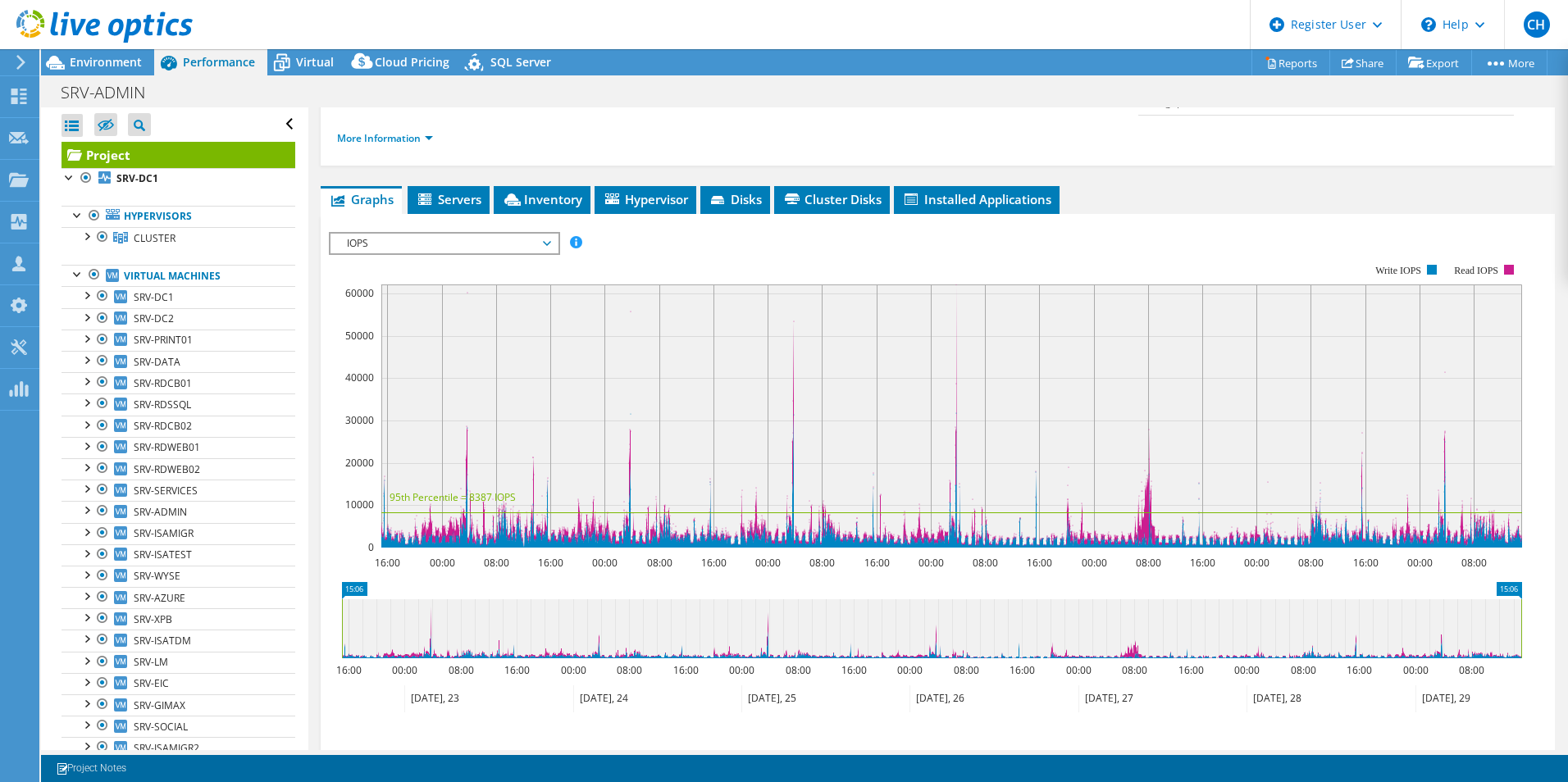
click at [429, 233] on span "IOPS" at bounding box center [444, 243] width 211 height 20
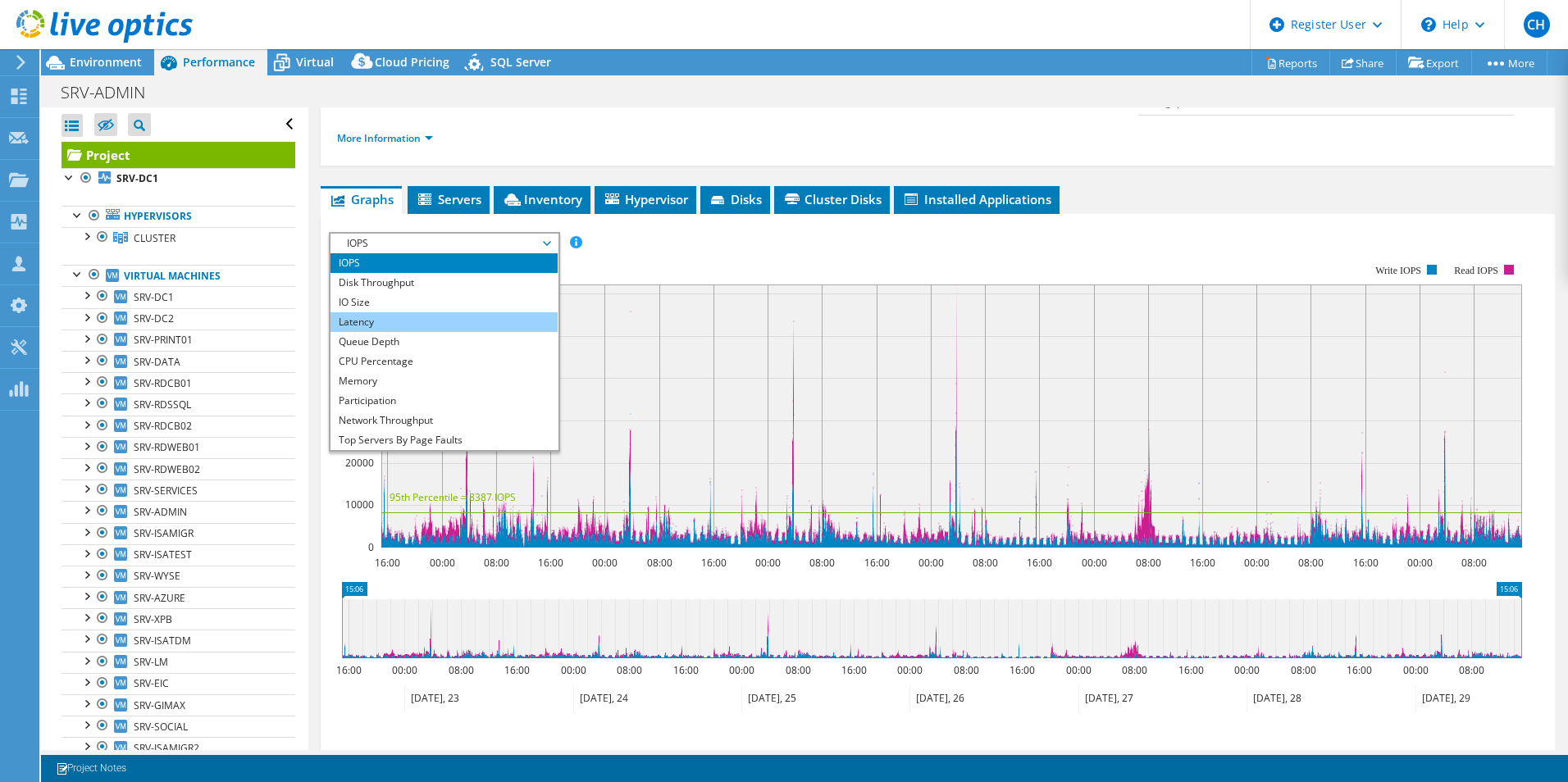
click at [372, 313] on li "Latency" at bounding box center [443, 322] width 227 height 20
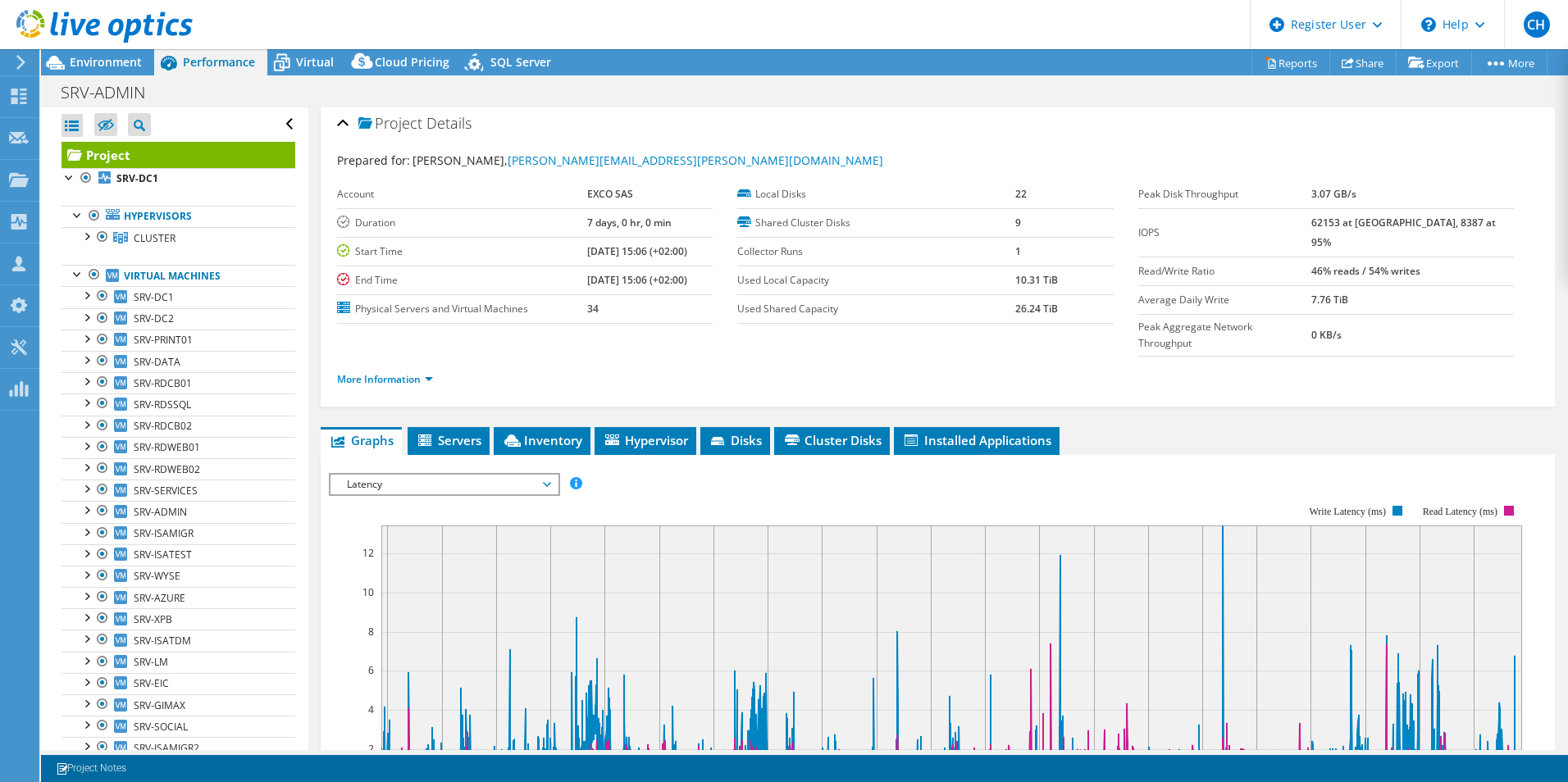
scroll to position [0, 0]
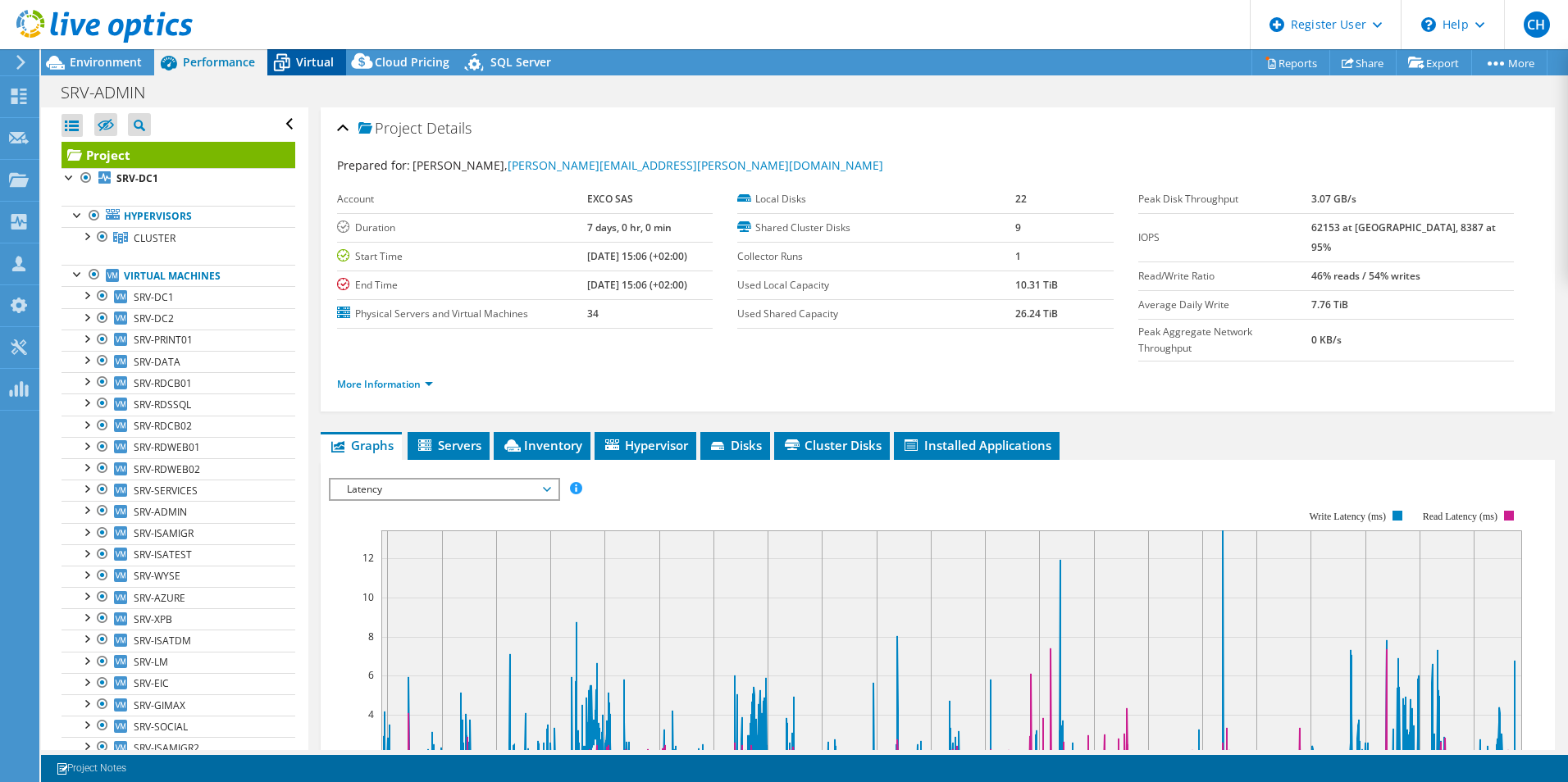
click at [313, 69] on span "Virtual" at bounding box center [314, 62] width 37 height 16
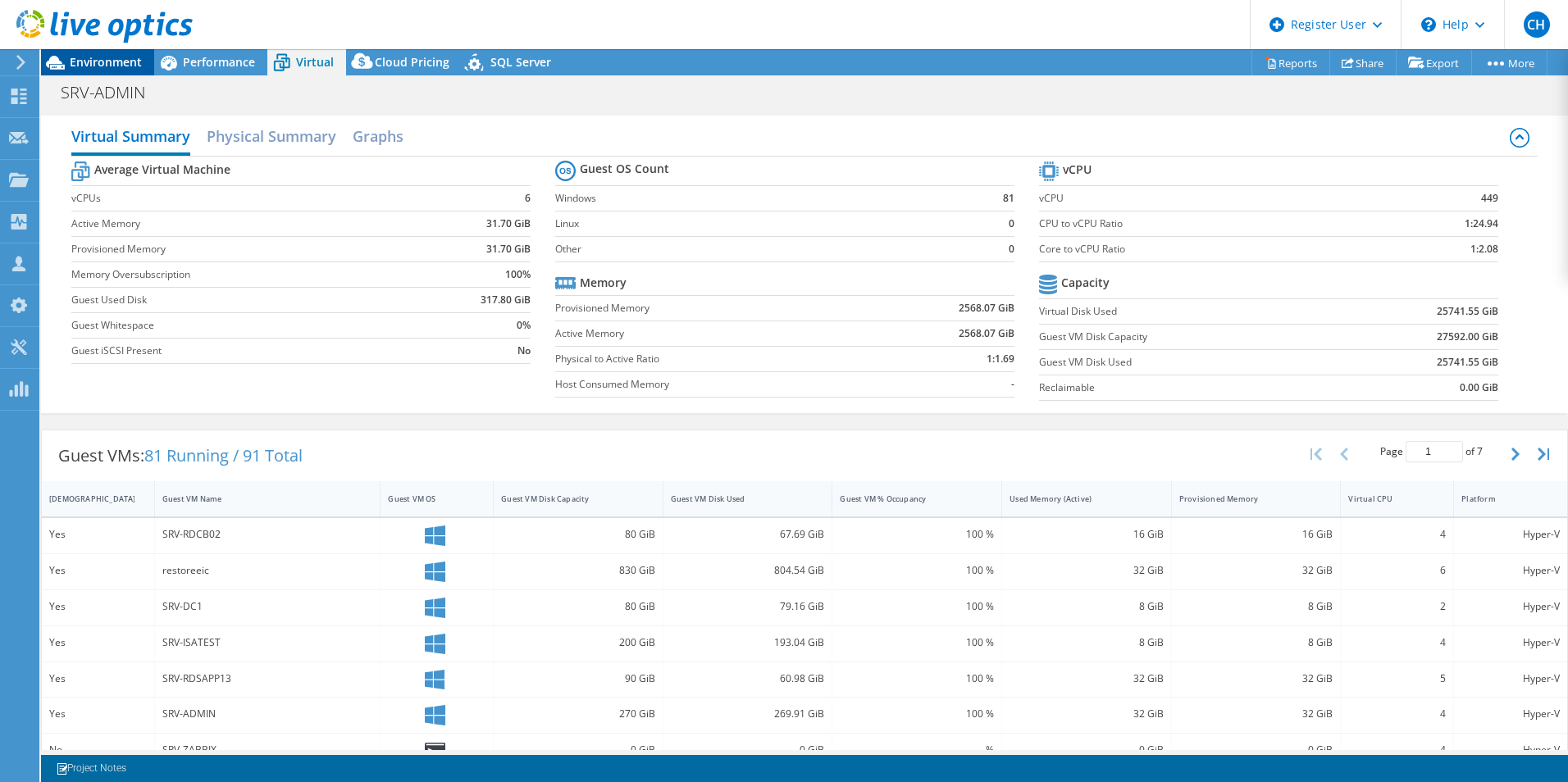
click at [119, 62] on span "Environment" at bounding box center [105, 62] width 72 height 16
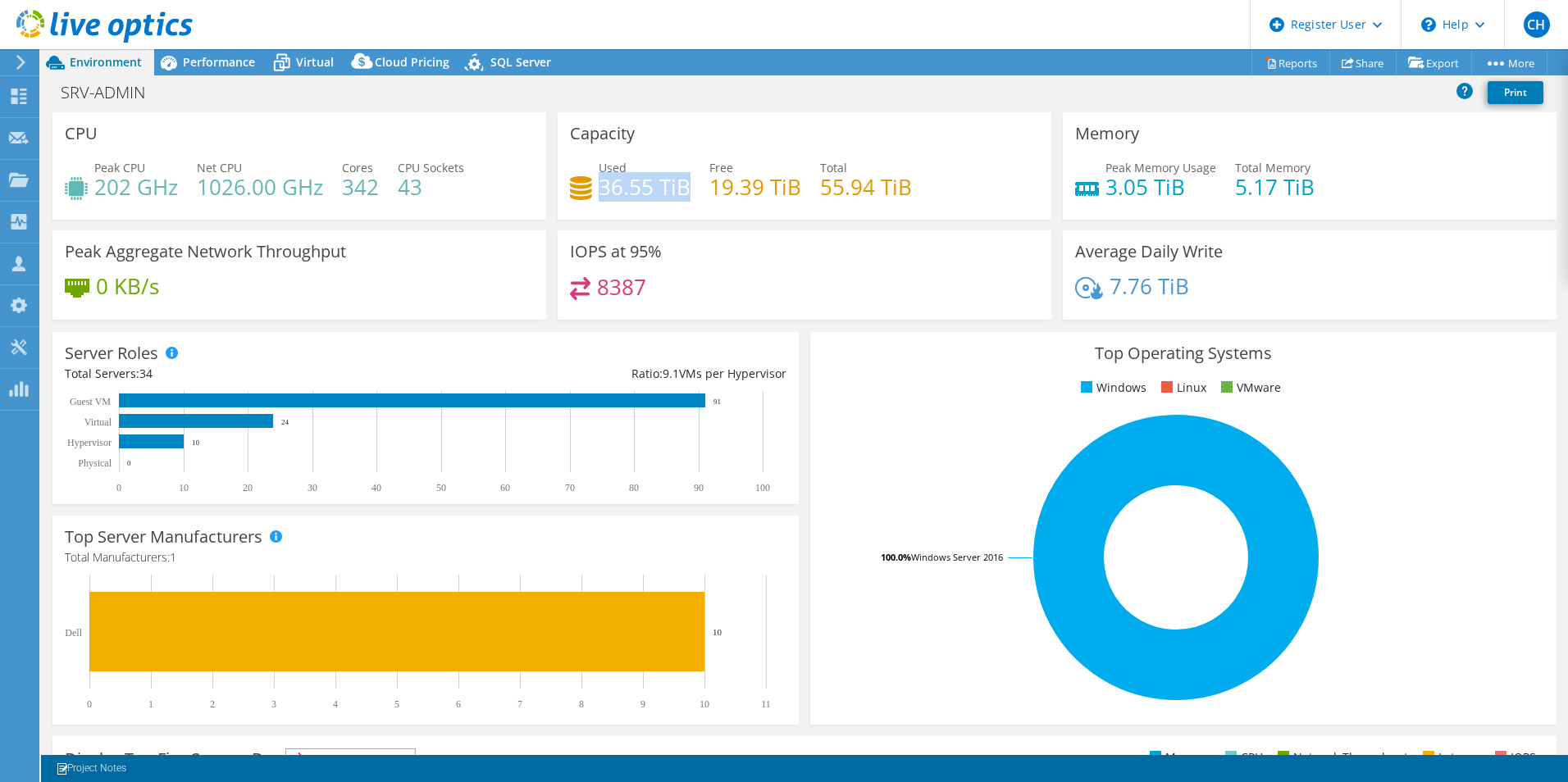
drag, startPoint x: 597, startPoint y: 185, endPoint x: 682, endPoint y: 190, distance: 85.1
click at [682, 190] on h4 "36.55 TiB" at bounding box center [644, 186] width 91 height 18
drag, startPoint x: 682, startPoint y: 190, endPoint x: 767, endPoint y: 215, distance: 88.6
click at [767, 215] on div "Capacity Used 36.55 TiB Free 19.39 TiB Total 55.94 TiB" at bounding box center [804, 165] width 494 height 107
